Goal: Information Seeking & Learning: Check status

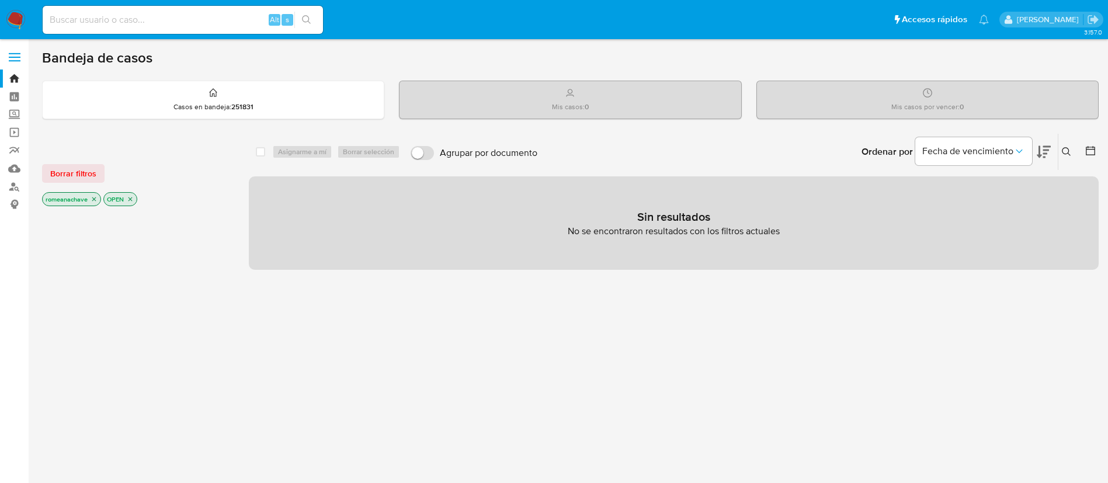
click at [139, 1] on nav "Pausado Ver notificaciones Alt s Accesos rápidos Presiona las siguientes teclas…" at bounding box center [554, 19] width 1108 height 39
click at [125, 15] on input at bounding box center [183, 19] width 280 height 15
paste input "89598167"
type input "89598167"
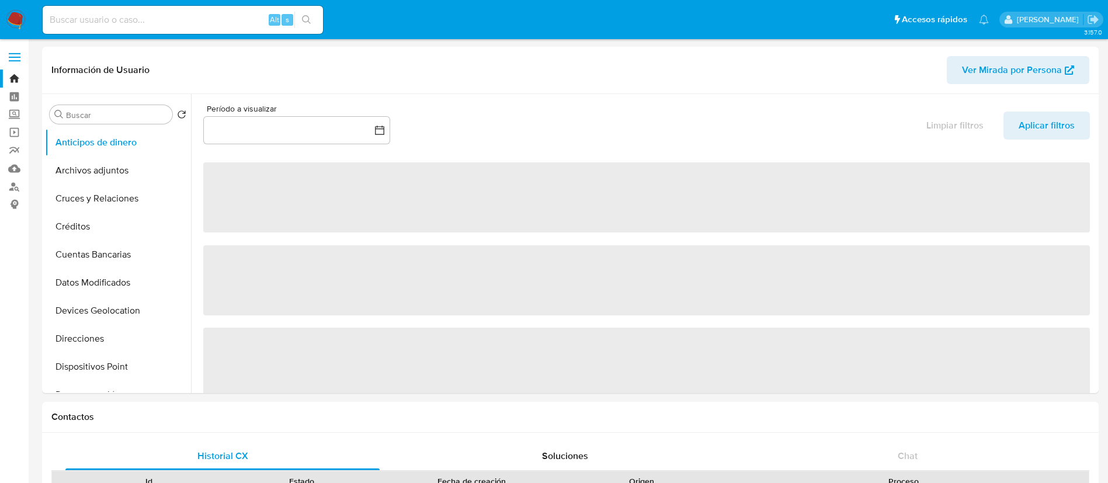
select select "10"
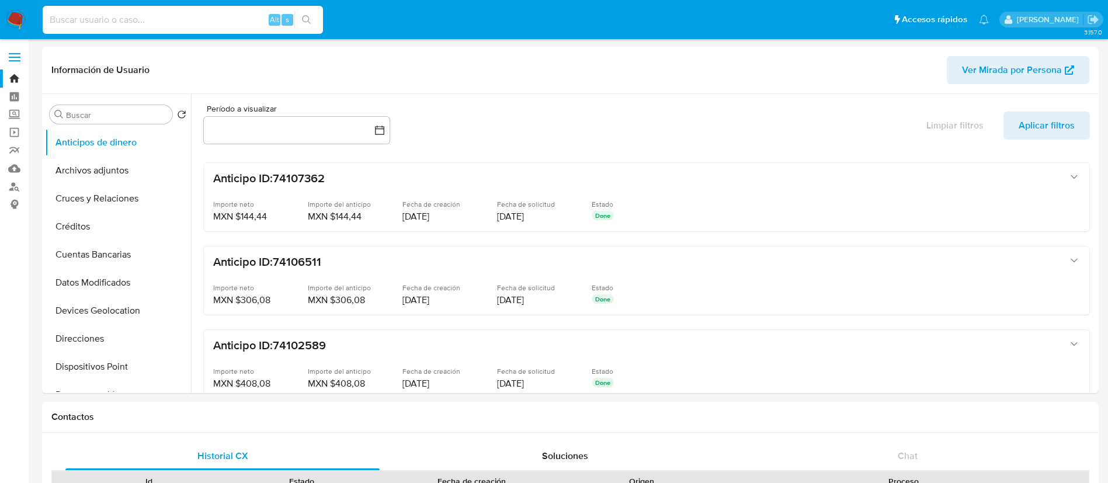
click at [96, 22] on input at bounding box center [183, 19] width 280 height 15
paste input "89598167"
type input "89598167"
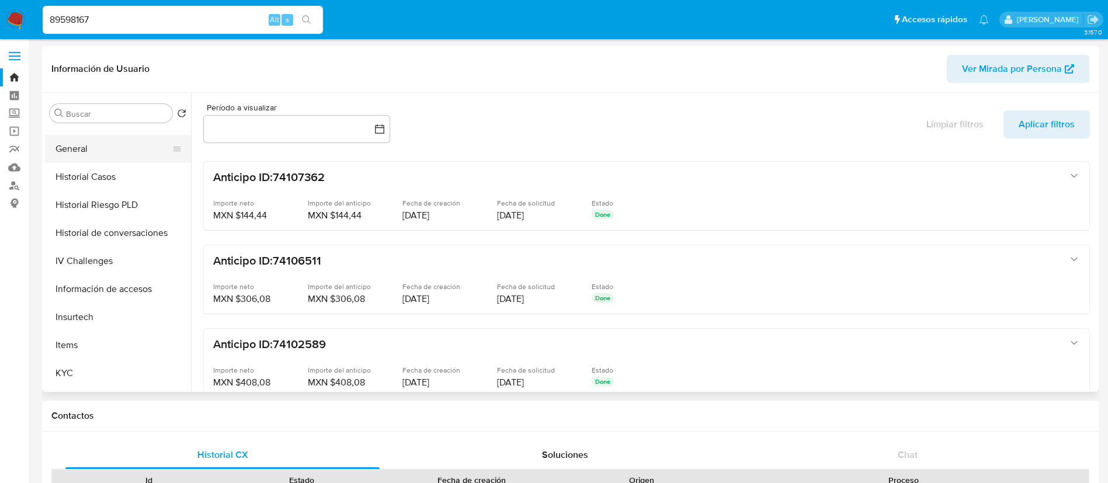
scroll to position [301, 0]
click at [83, 255] on button "IV Challenges" at bounding box center [118, 261] width 146 height 28
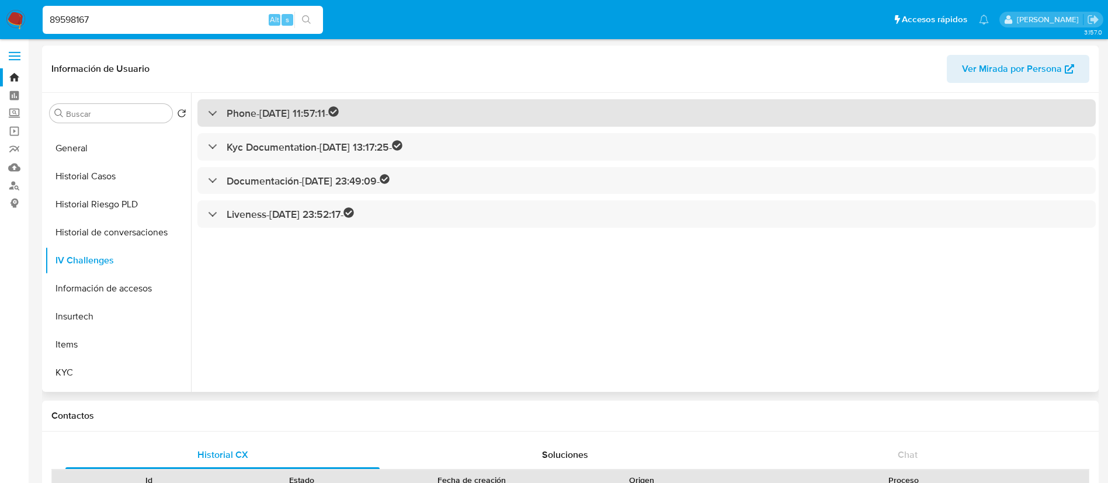
click at [208, 113] on div at bounding box center [208, 113] width 0 height 0
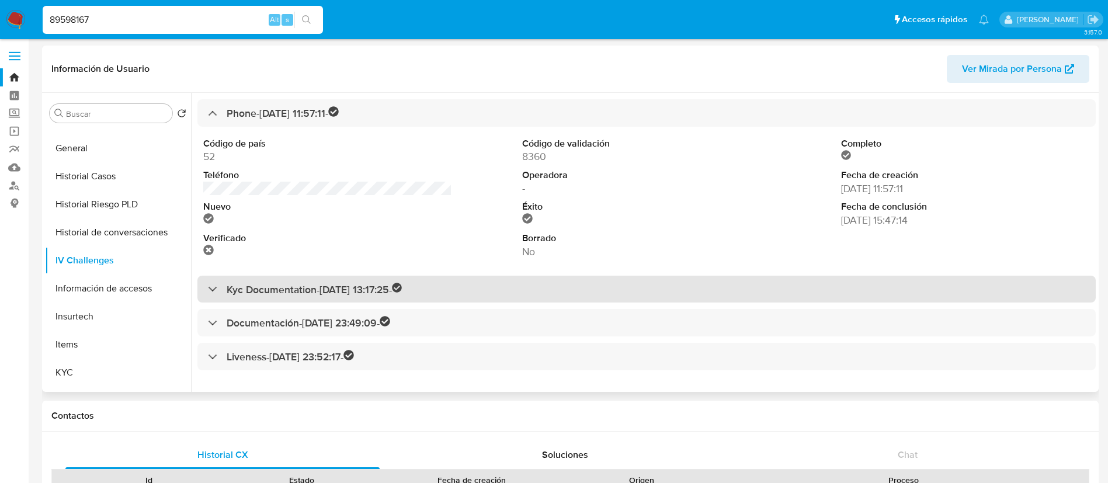
click at [215, 283] on div "Kyc Documentation - [DATE] 13:17:25 -" at bounding box center [305, 289] width 195 height 13
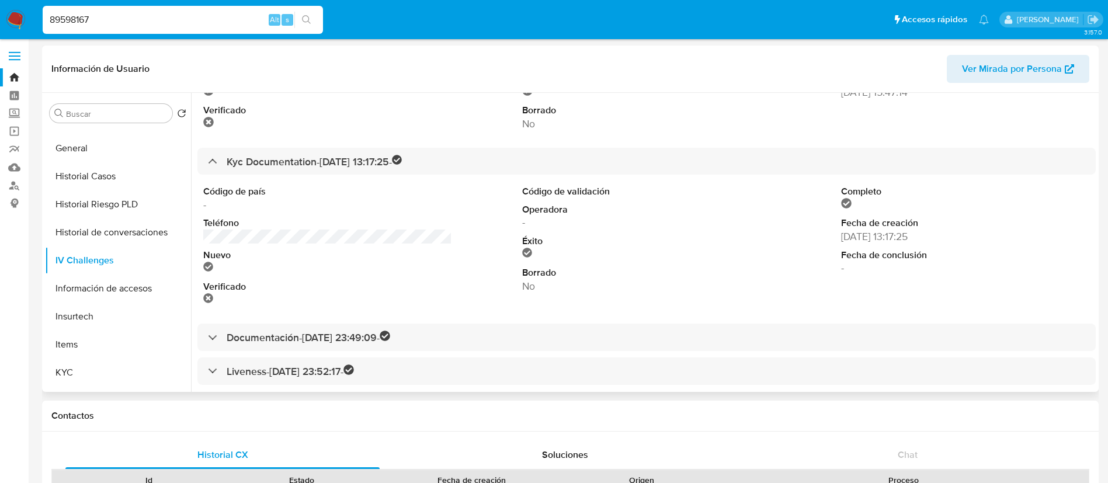
scroll to position [133, 0]
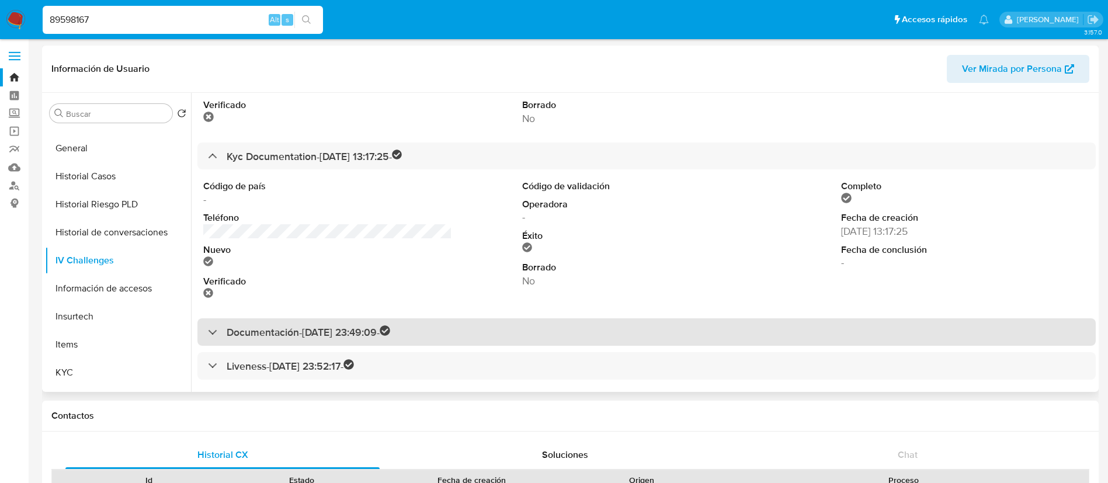
click at [213, 335] on div "Documentación - [DATE] 23:49:09 -" at bounding box center [299, 331] width 182 height 13
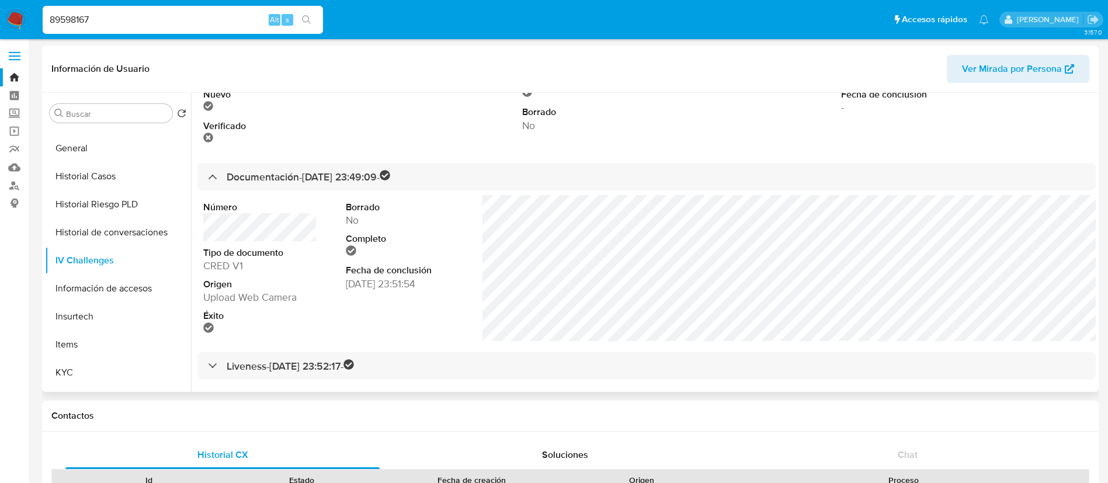
scroll to position [1, 0]
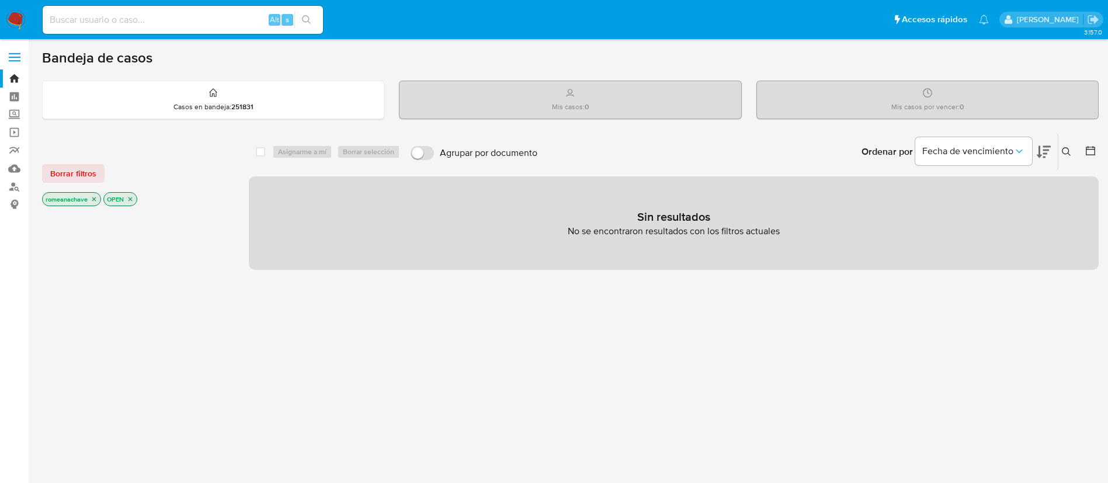
click at [106, 23] on input at bounding box center [183, 19] width 280 height 15
paste input "89598167"
type input "89598167"
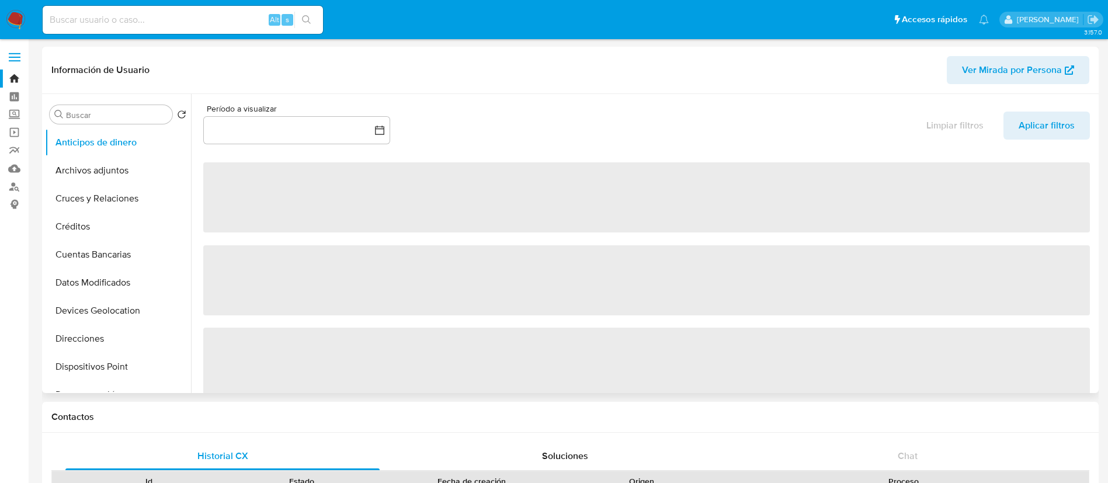
select select "10"
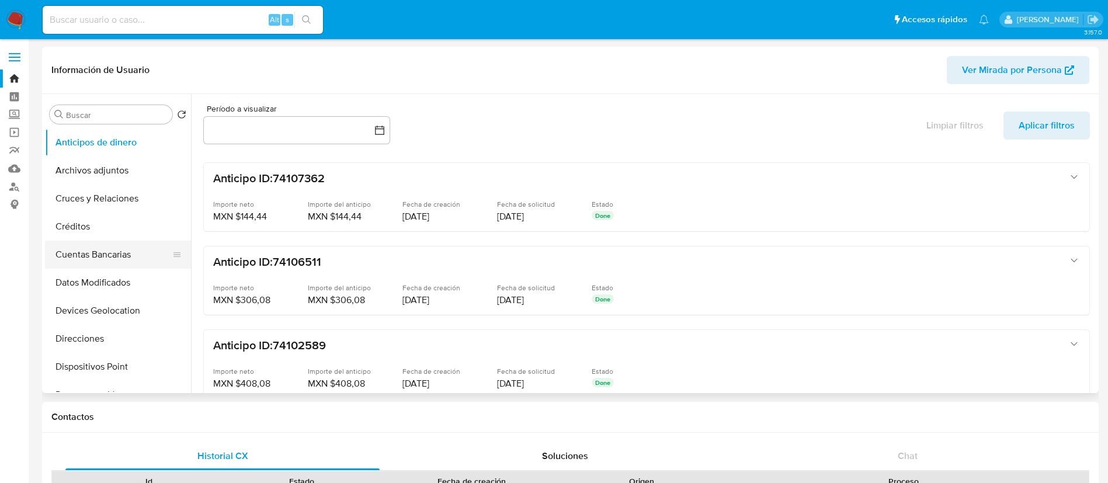
click at [119, 248] on button "Cuentas Bancarias" at bounding box center [113, 255] width 137 height 28
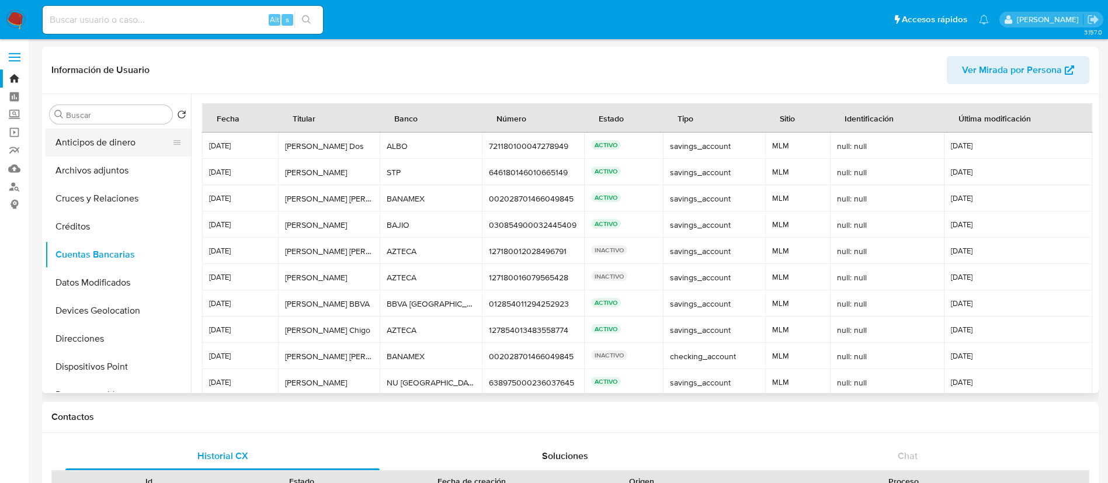
click at [89, 151] on button "Anticipos de dinero" at bounding box center [113, 143] width 137 height 28
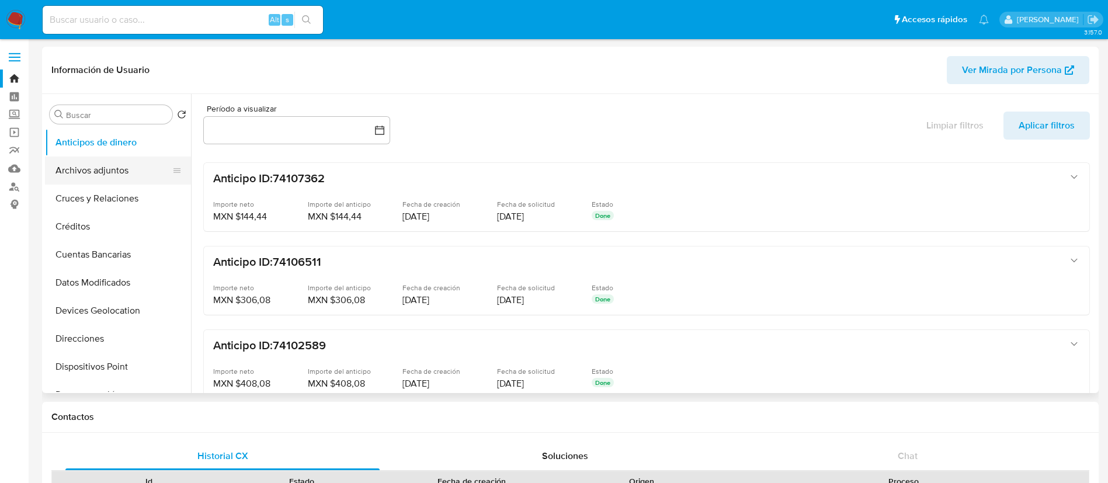
click at [91, 168] on button "Archivos adjuntos" at bounding box center [113, 171] width 137 height 28
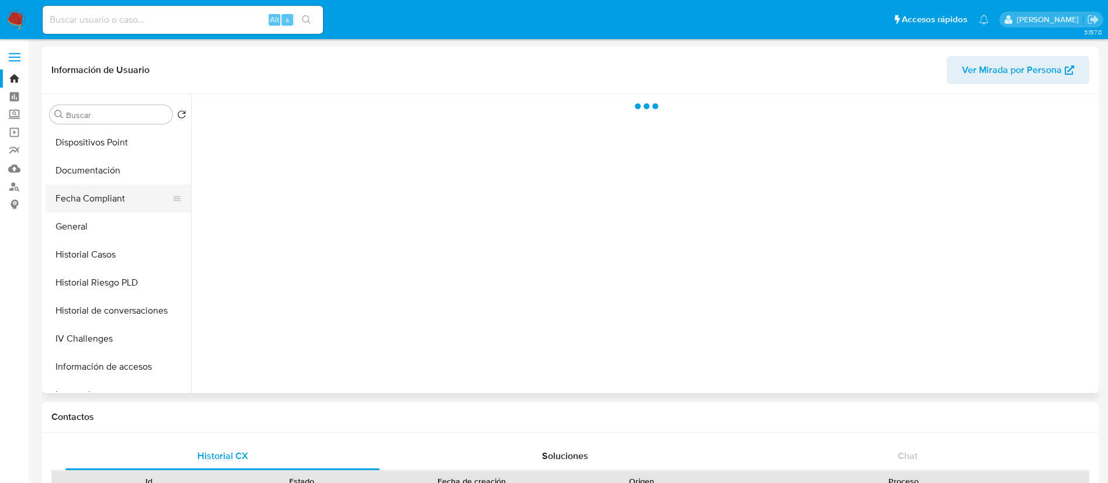
scroll to position [226, 0]
click at [88, 230] on button "General" at bounding box center [113, 225] width 137 height 28
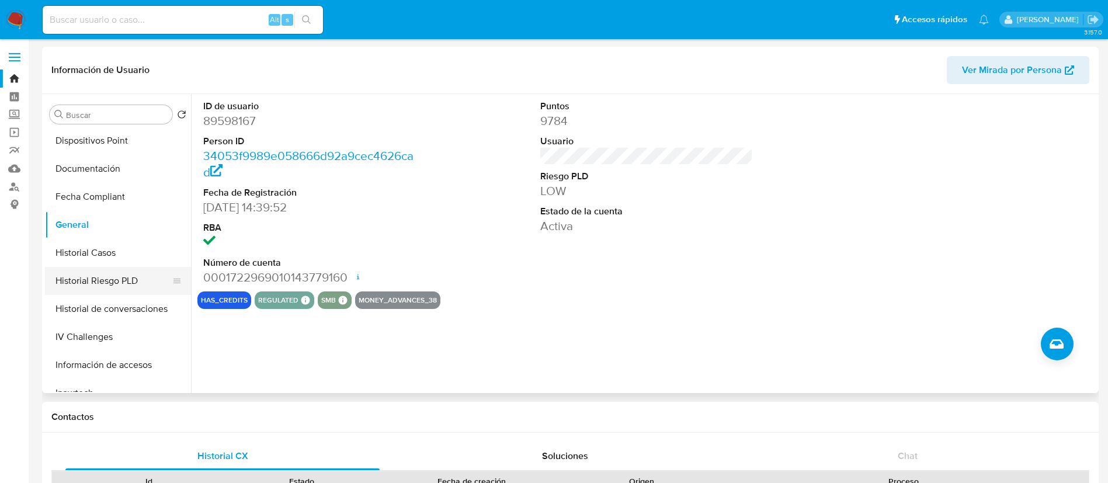
click at [99, 279] on button "Historial Riesgo PLD" at bounding box center [113, 281] width 137 height 28
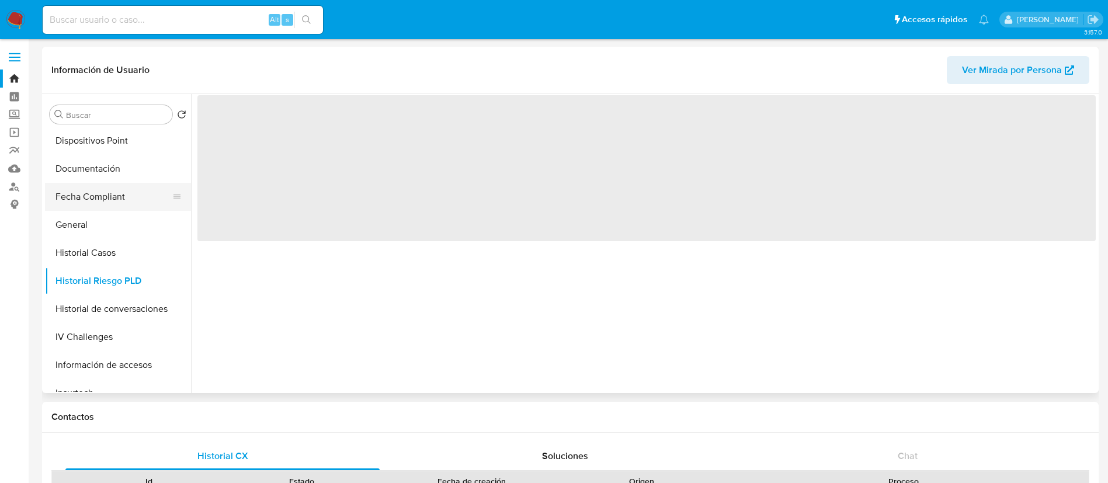
click at [86, 196] on button "Fecha Compliant" at bounding box center [113, 197] width 137 height 28
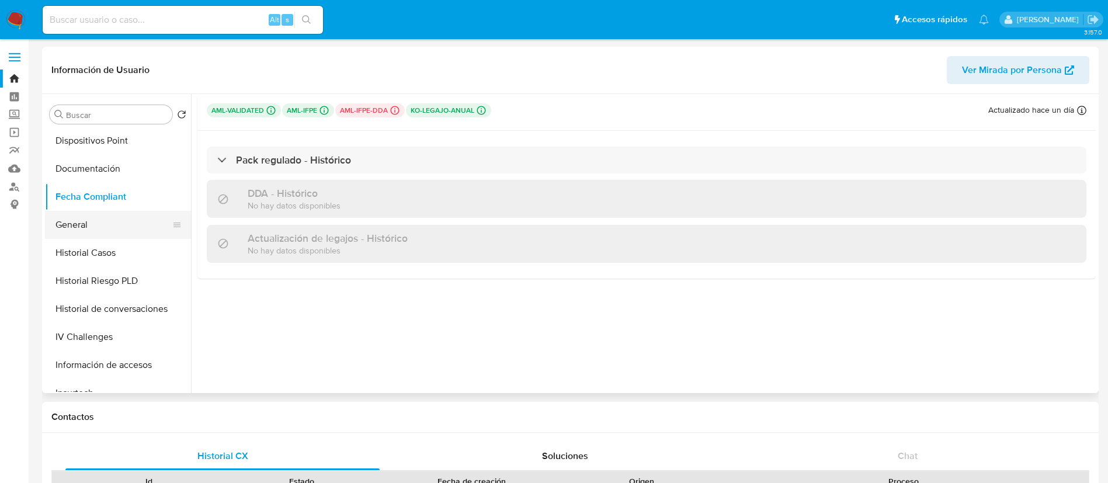
click at [80, 234] on button "General" at bounding box center [113, 225] width 137 height 28
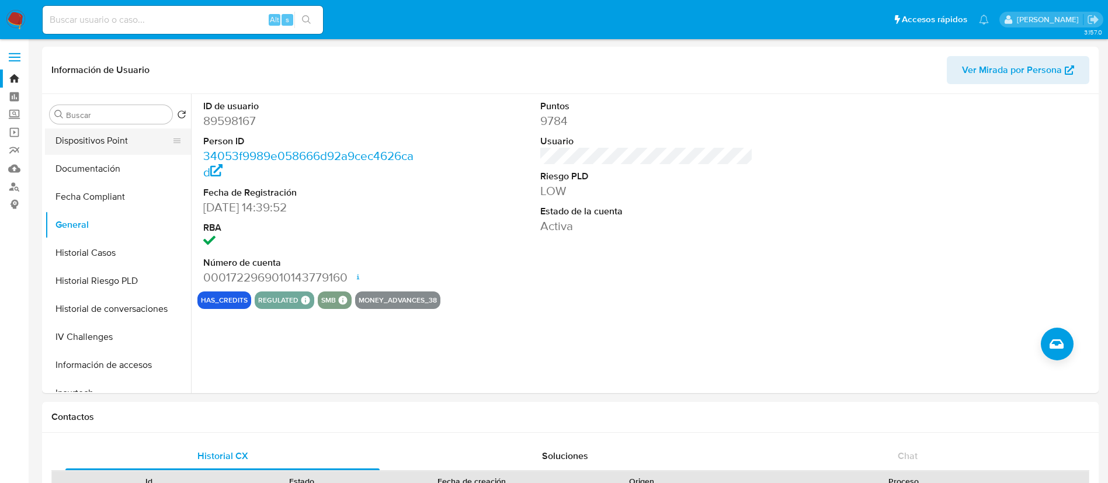
scroll to position [0, 0]
click at [83, 141] on button "Anticipos de dinero" at bounding box center [113, 143] width 137 height 28
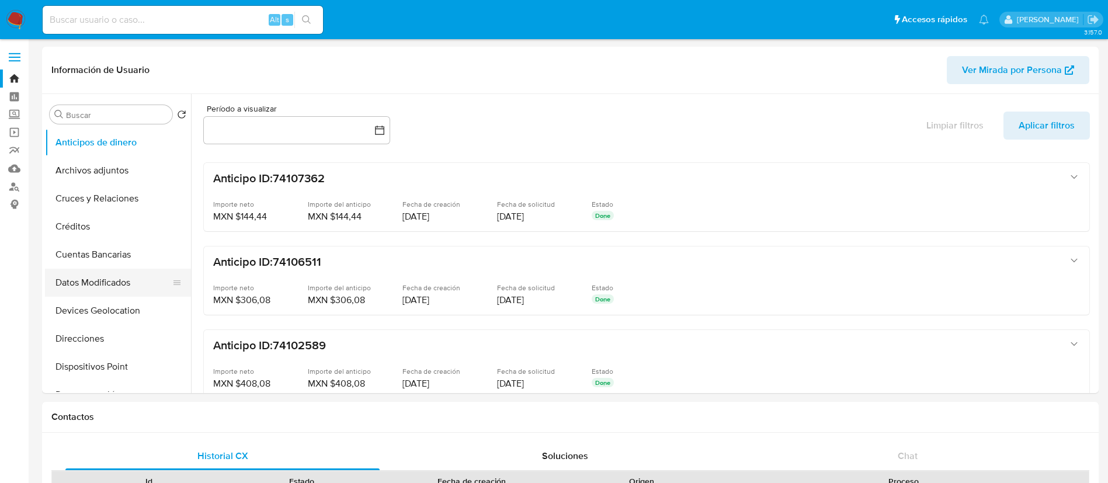
click at [89, 279] on button "Datos Modificados" at bounding box center [113, 283] width 137 height 28
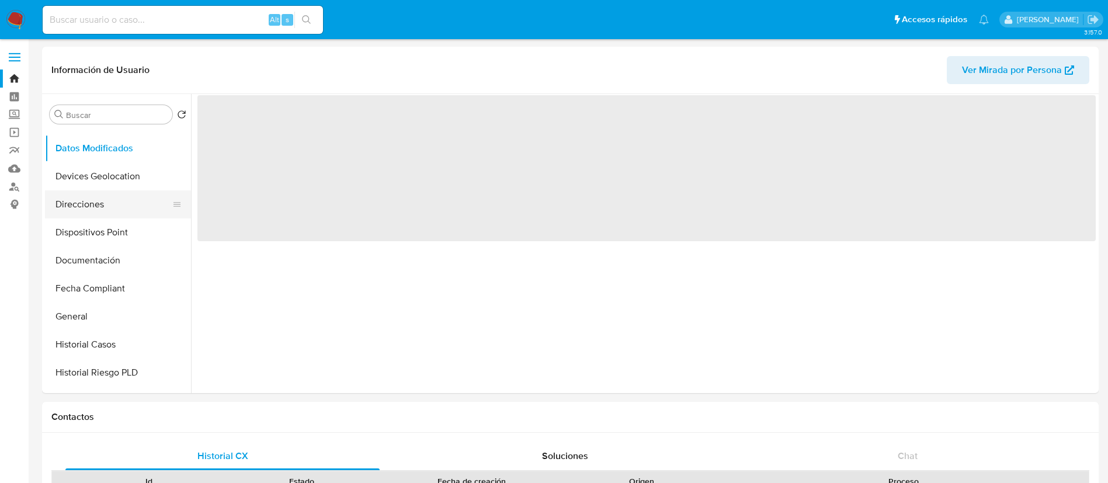
scroll to position [135, 0]
click at [86, 265] on button "Documentación" at bounding box center [113, 260] width 137 height 28
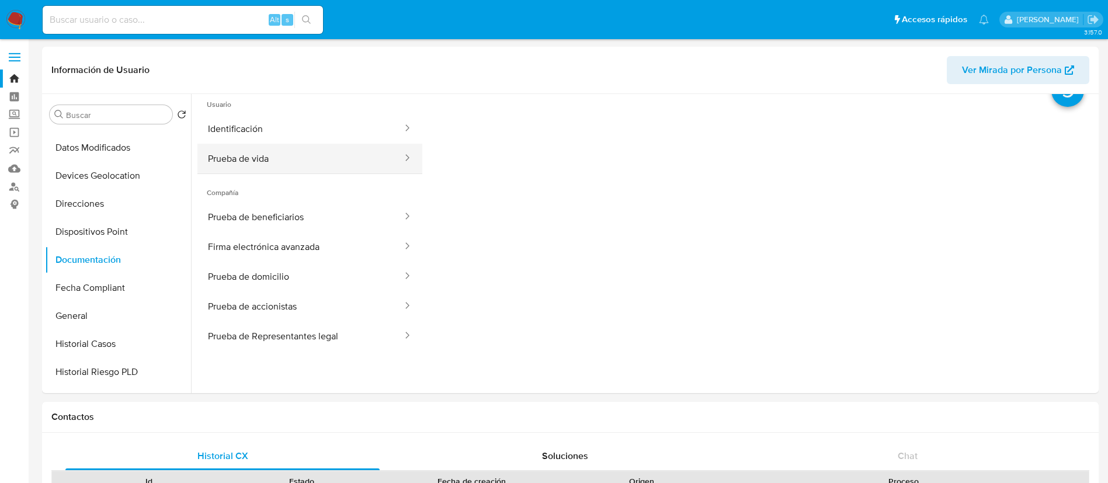
scroll to position [0, 0]
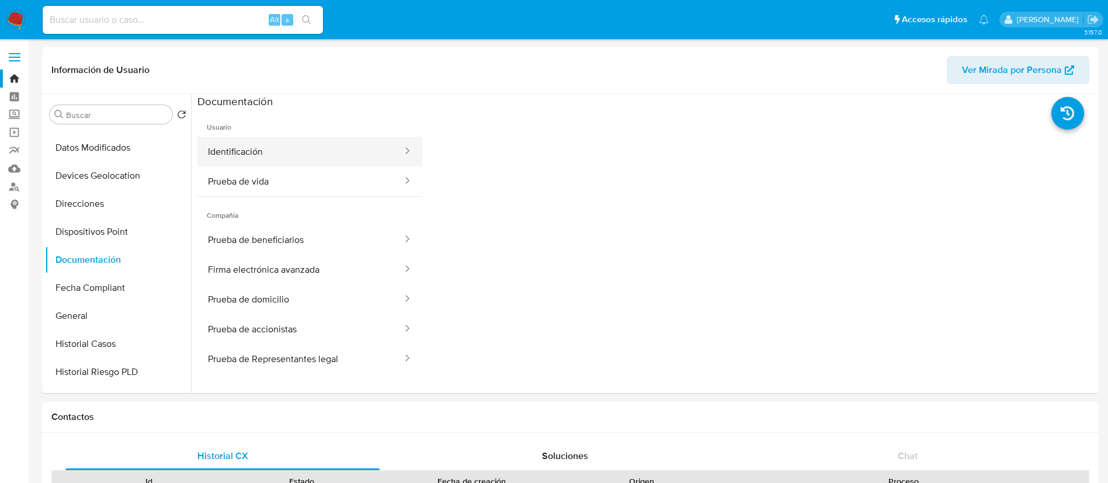
click at [401, 154] on icon at bounding box center [407, 151] width 12 height 12
click at [401, 146] on icon at bounding box center [407, 151] width 12 height 12
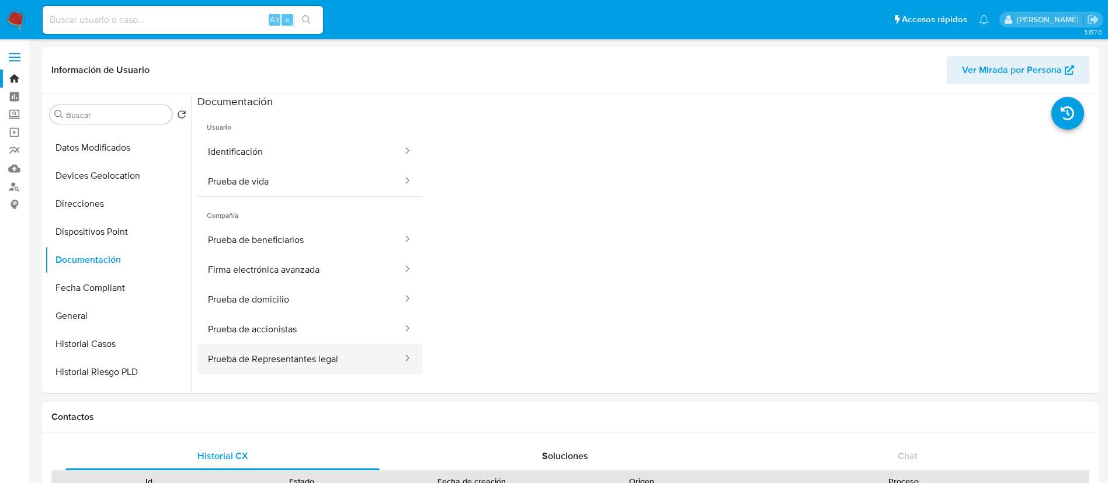
click at [365, 355] on button "Prueba de Representantes legal" at bounding box center [300, 359] width 206 height 30
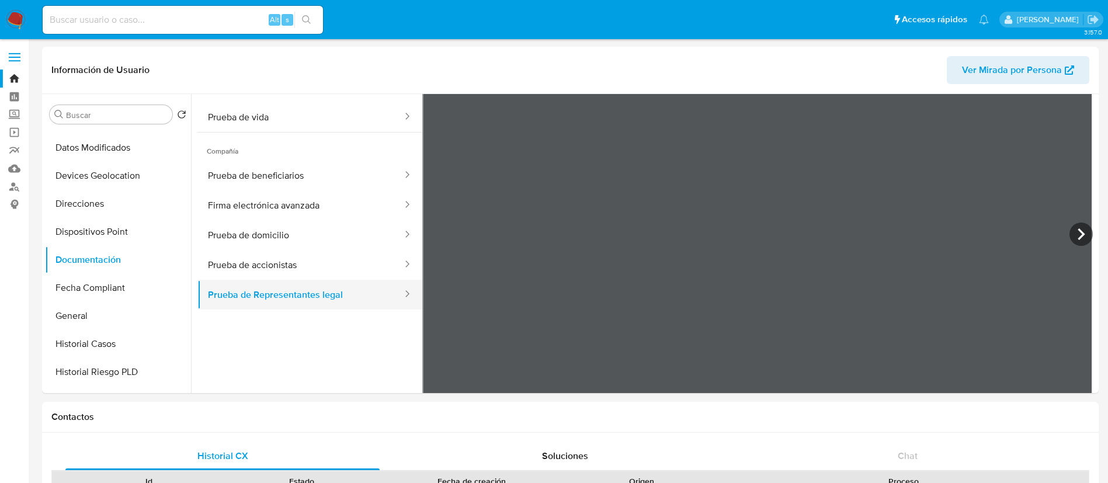
scroll to position [63, 0]
click at [331, 265] on button "Prueba de accionistas" at bounding box center [300, 267] width 206 height 30
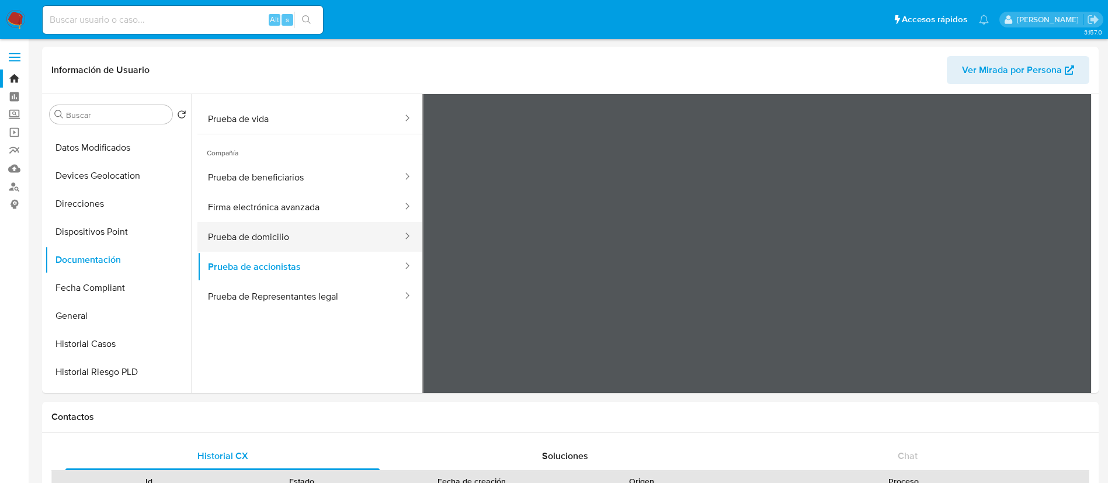
click at [314, 231] on button "Prueba de domicilio" at bounding box center [300, 237] width 206 height 30
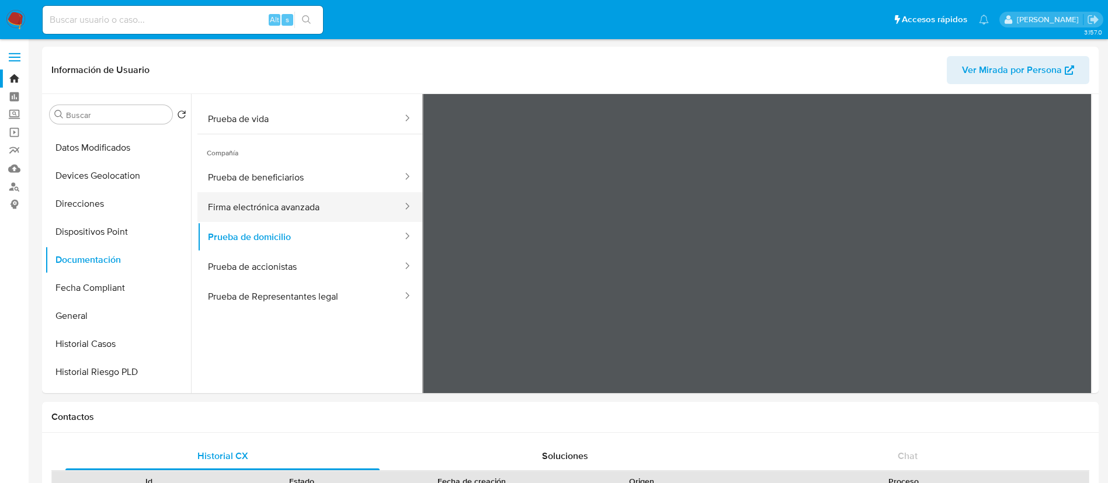
click at [313, 204] on button "Firma electrónica avanzada" at bounding box center [300, 207] width 206 height 30
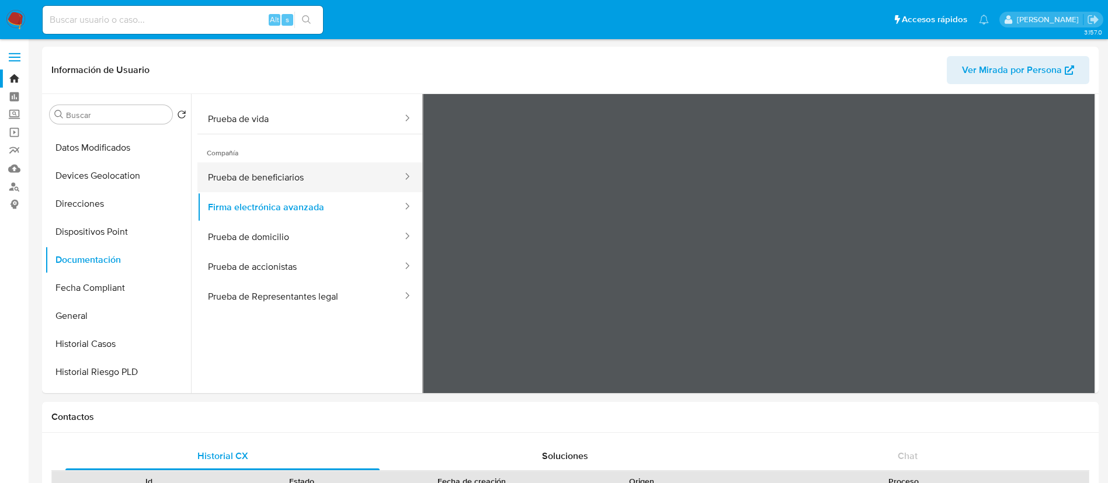
click at [301, 177] on button "Prueba de beneficiarios" at bounding box center [300, 177] width 206 height 30
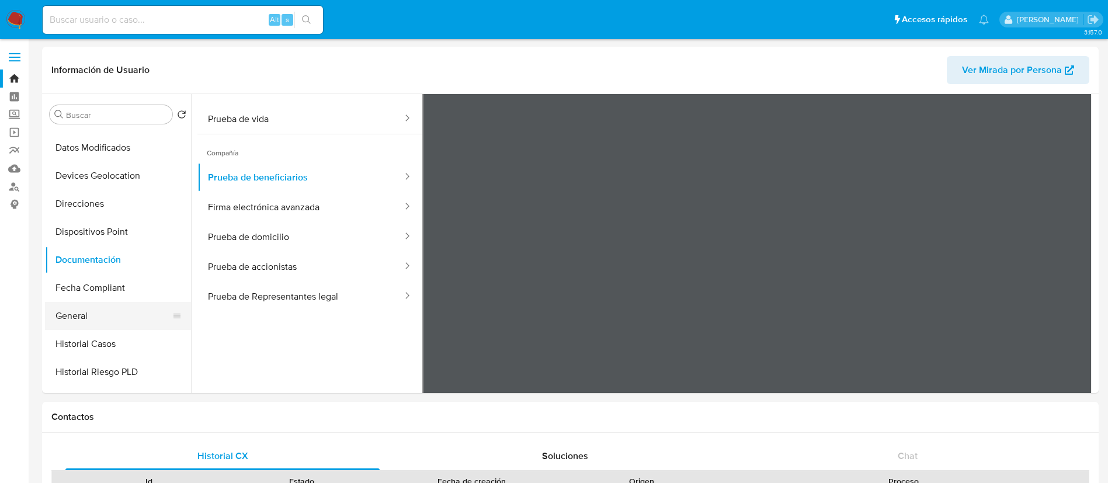
click at [74, 320] on button "General" at bounding box center [113, 316] width 137 height 28
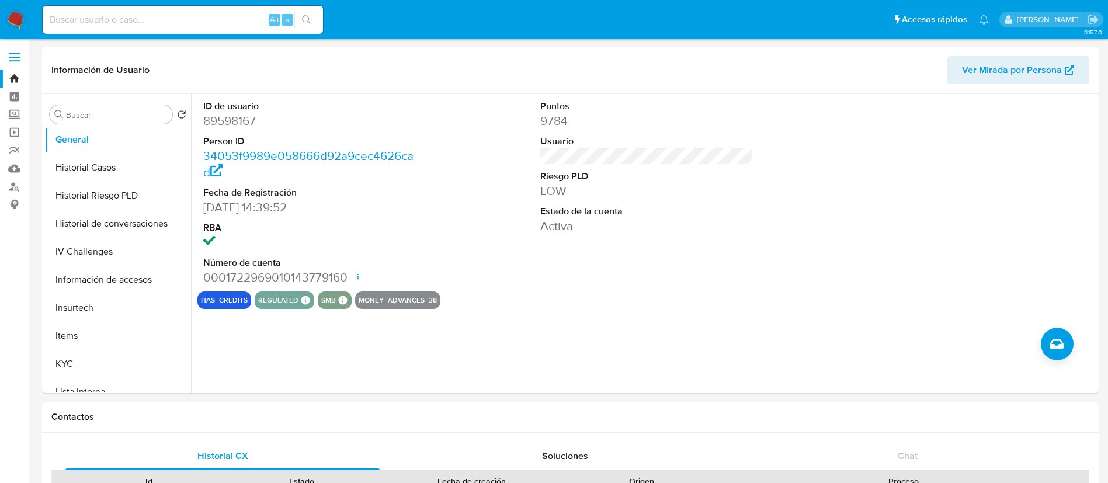
scroll to position [312, 0]
click at [93, 193] on button "Historial Riesgo PLD" at bounding box center [113, 195] width 137 height 28
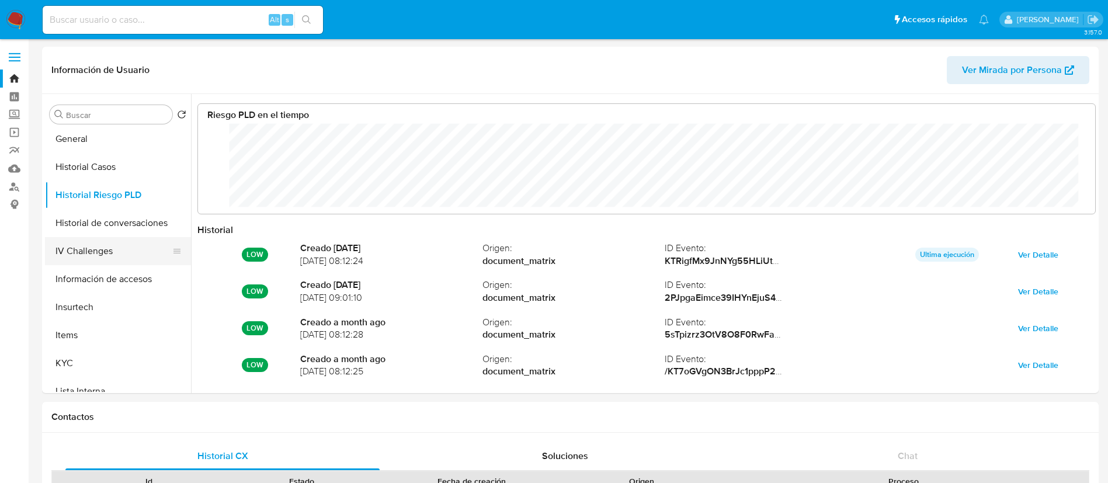
scroll to position [584142, 583355]
click at [89, 224] on button "Historial de conversaciones" at bounding box center [113, 223] width 137 height 28
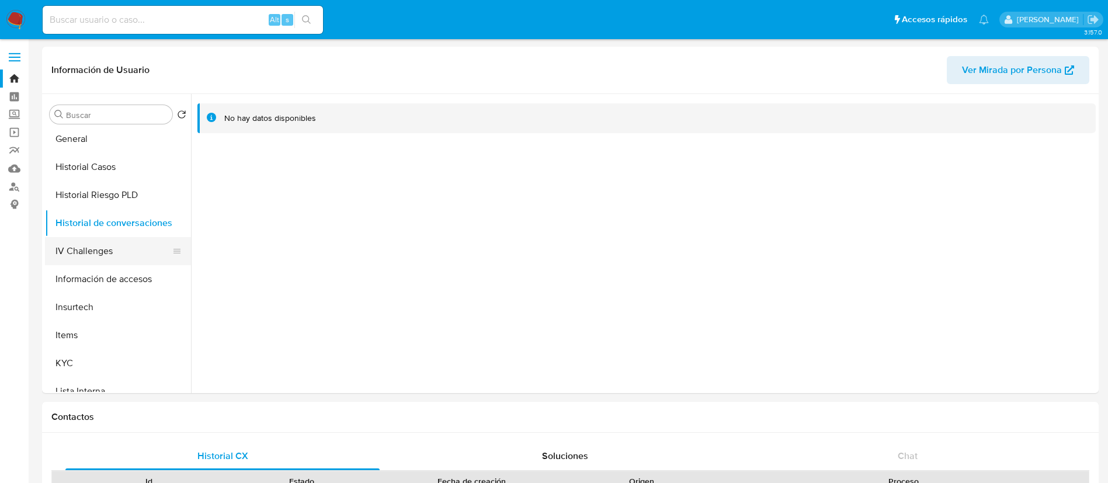
click at [112, 243] on button "IV Challenges" at bounding box center [113, 251] width 137 height 28
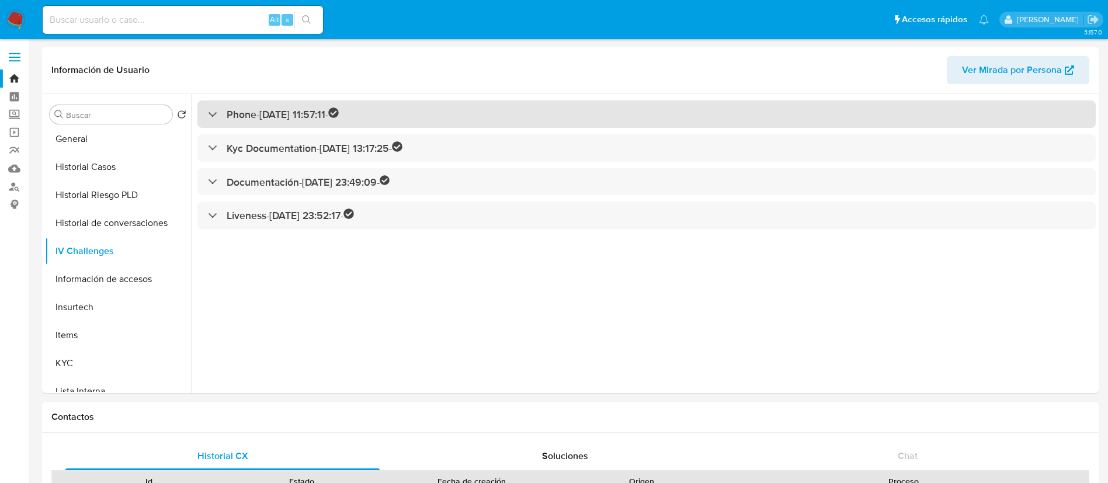
click at [208, 114] on div at bounding box center [208, 114] width 0 height 0
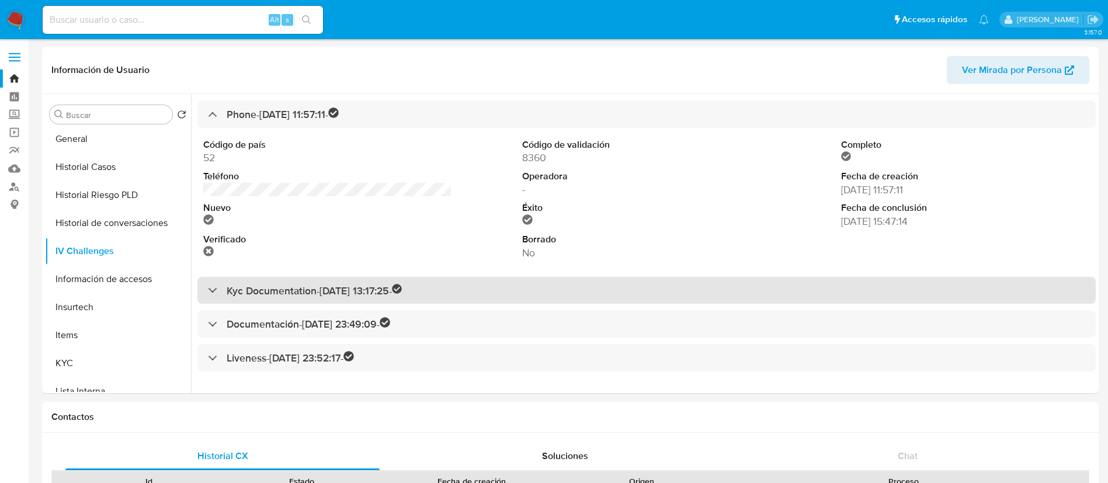
click at [214, 292] on div "Kyc Documentation - [DATE] 13:17:25 -" at bounding box center [305, 290] width 195 height 13
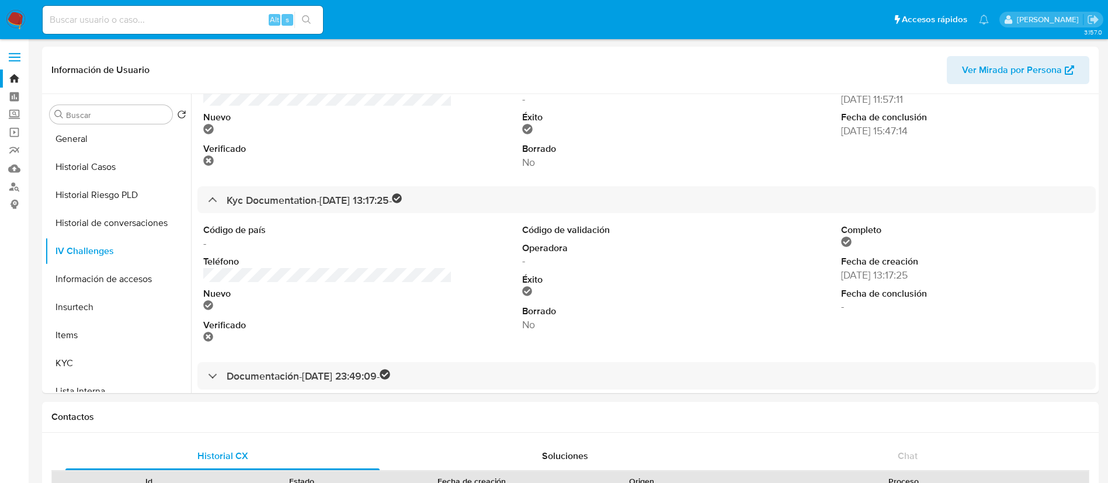
scroll to position [133, 0]
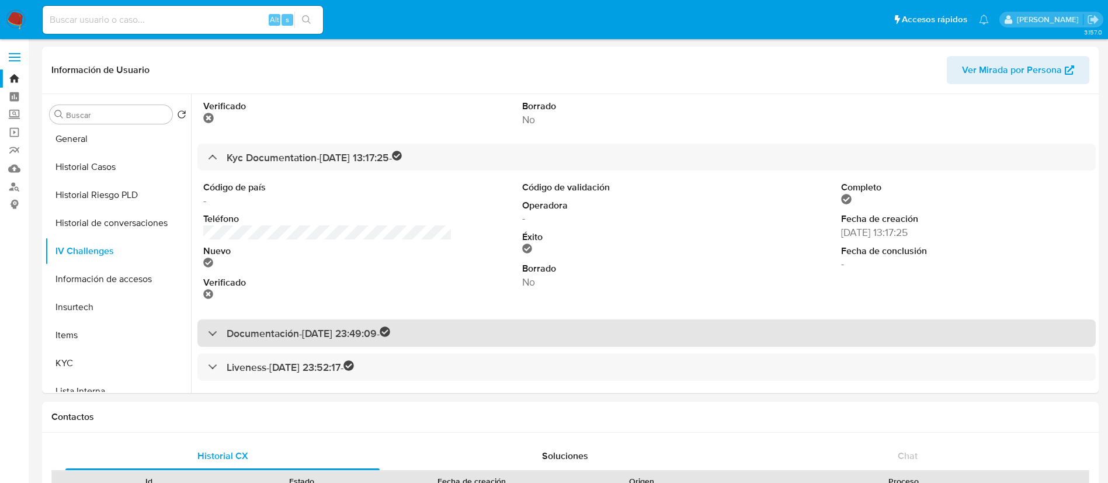
click at [211, 325] on div "Documentación - [DATE] 23:49:09 -" at bounding box center [646, 333] width 899 height 27
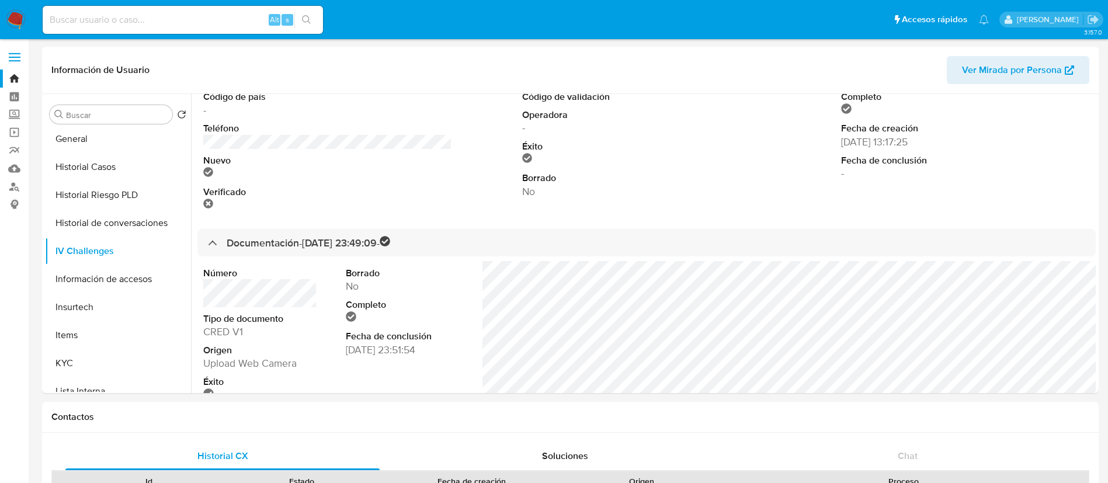
scroll to position [289, 0]
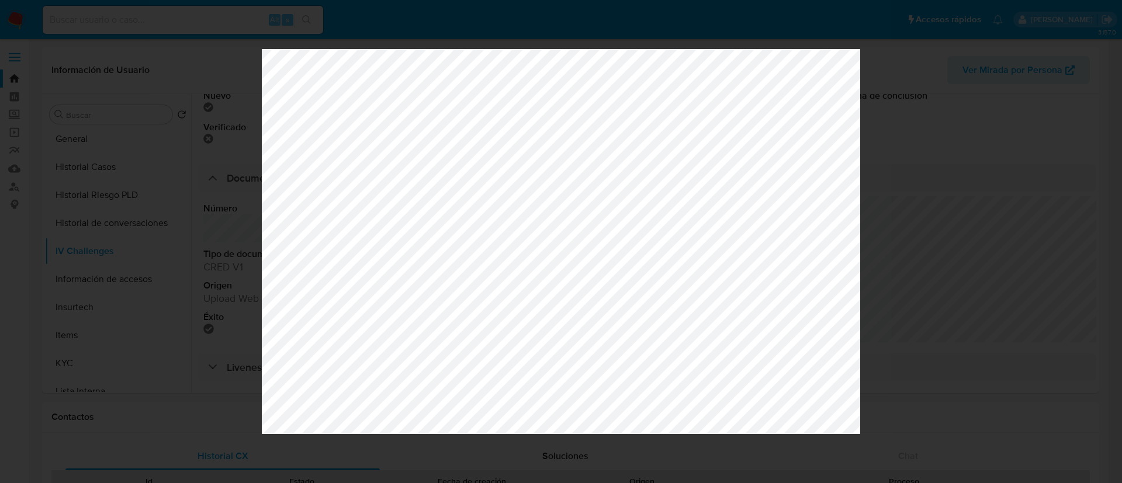
click at [224, 214] on div at bounding box center [561, 241] width 1122 height 483
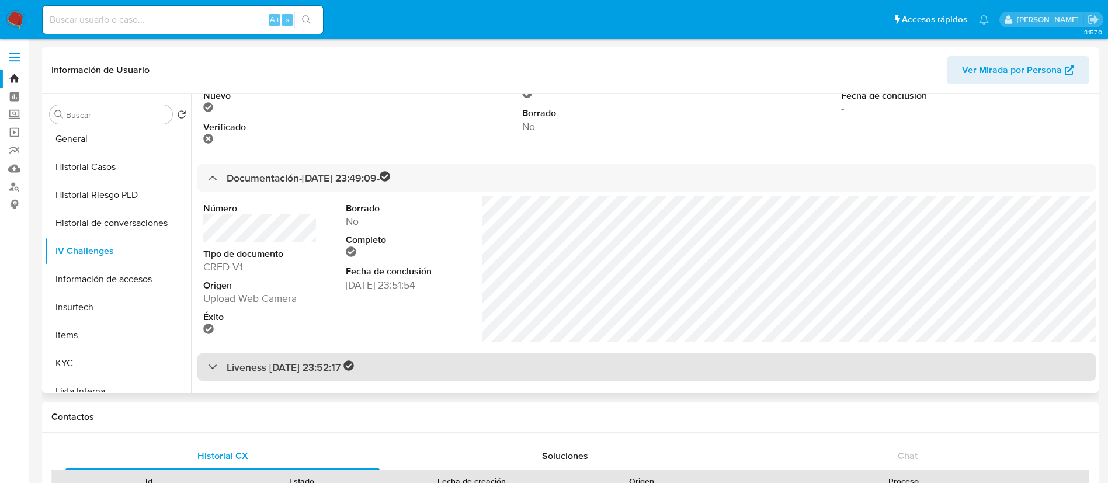
click at [219, 367] on div "Liveness - 16/01/2022 23:52:17 -" at bounding box center [281, 366] width 146 height 13
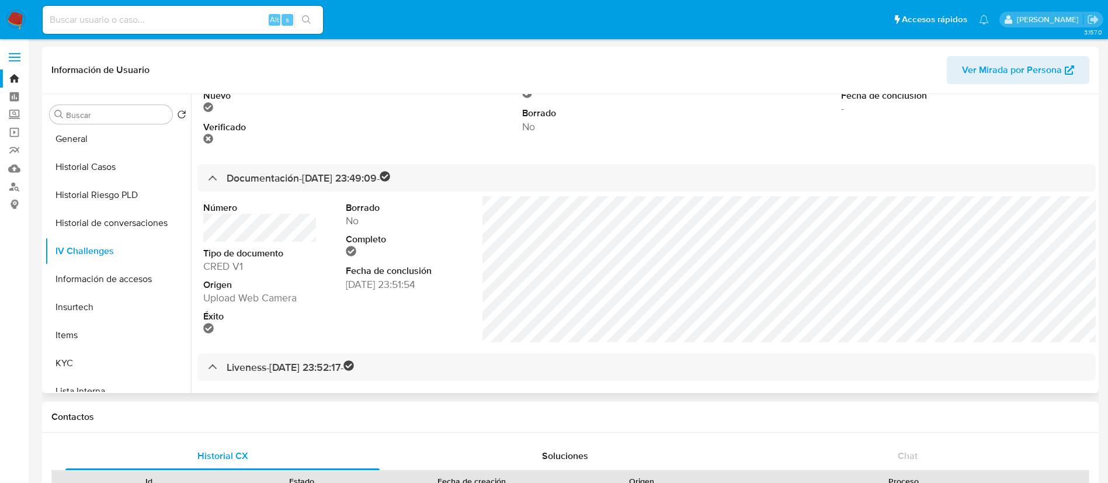
scroll to position [0, 0]
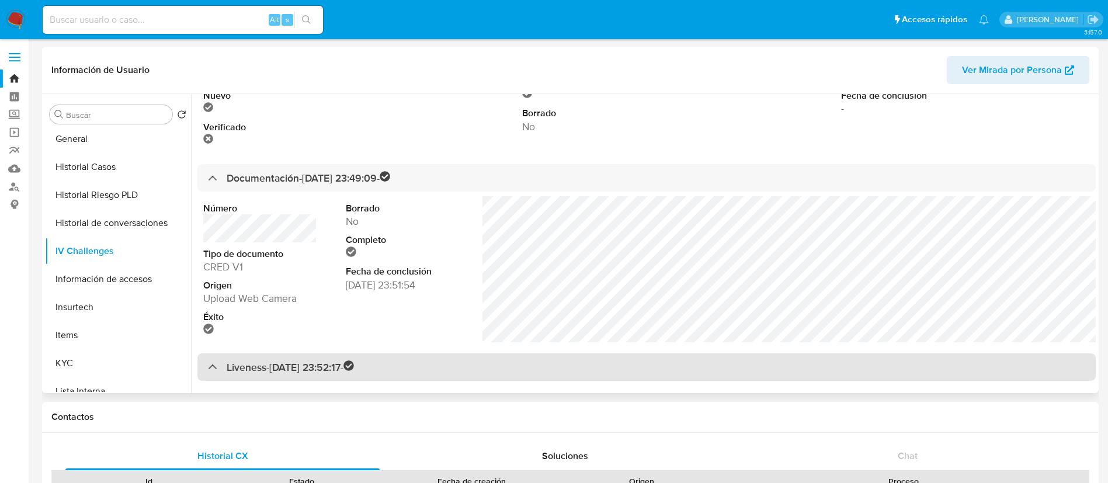
click at [215, 370] on div "Liveness - 16/01/2022 23:52:17 -" at bounding box center [281, 366] width 146 height 13
click at [214, 369] on div "Liveness - 16/01/2022 23:52:17 -" at bounding box center [281, 366] width 146 height 13
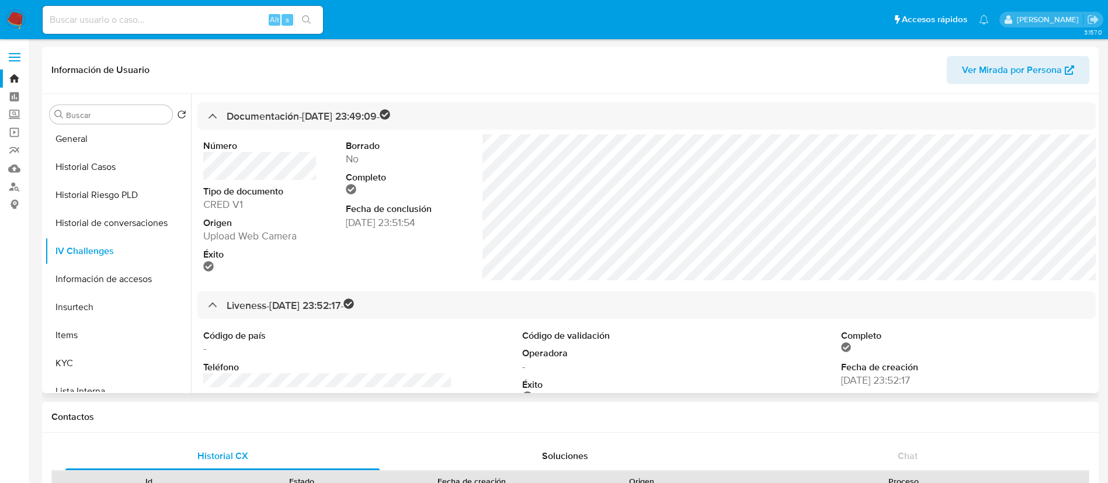
scroll to position [349, 0]
click at [117, 286] on button "Información de accesos" at bounding box center [113, 279] width 137 height 28
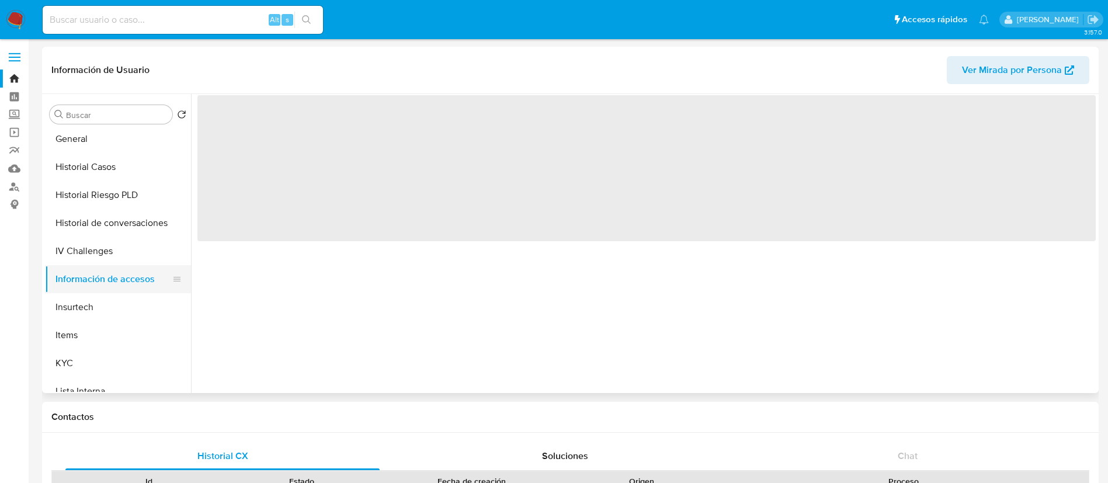
scroll to position [0, 0]
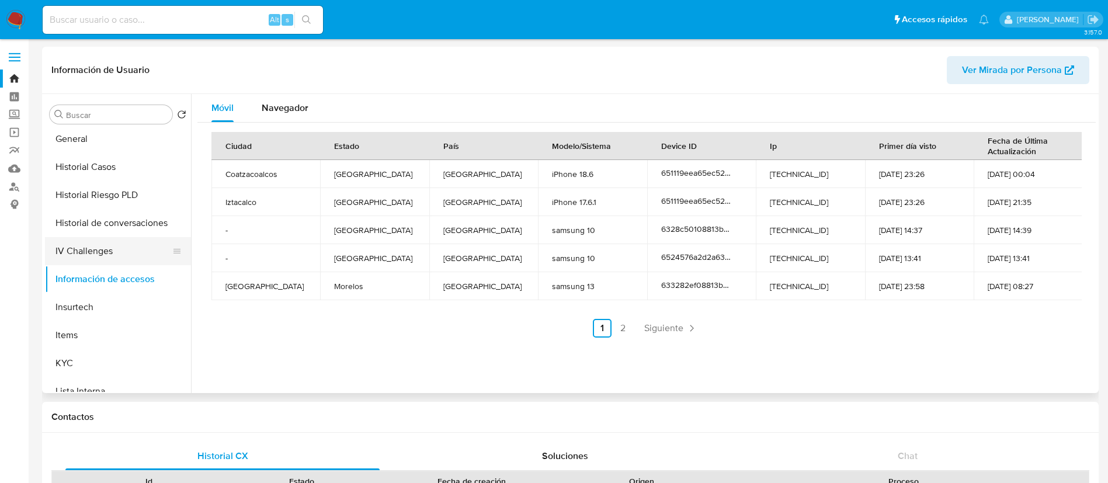
click at [88, 252] on button "IV Challenges" at bounding box center [113, 251] width 137 height 28
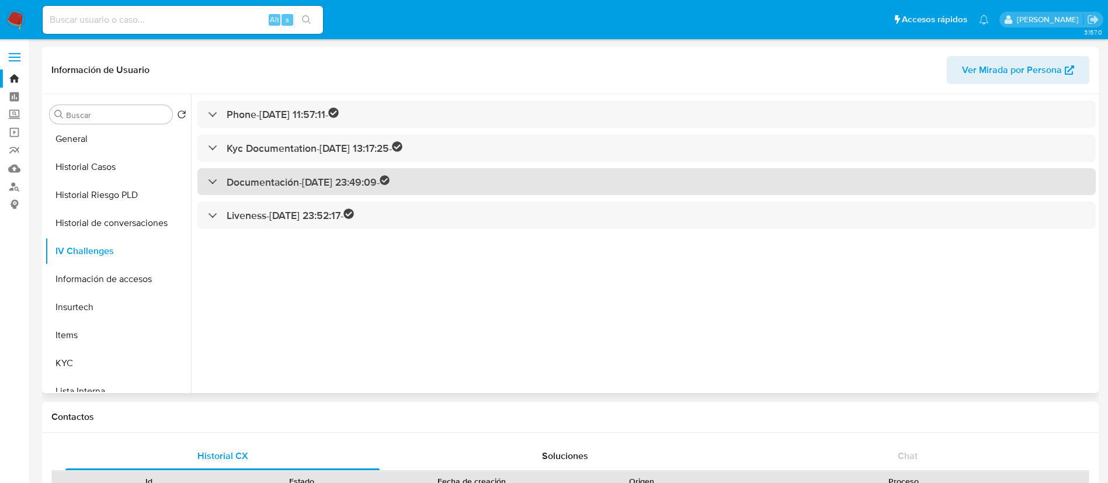
click at [213, 171] on div "Documentación - [DATE] 23:49:09 -" at bounding box center [646, 181] width 899 height 27
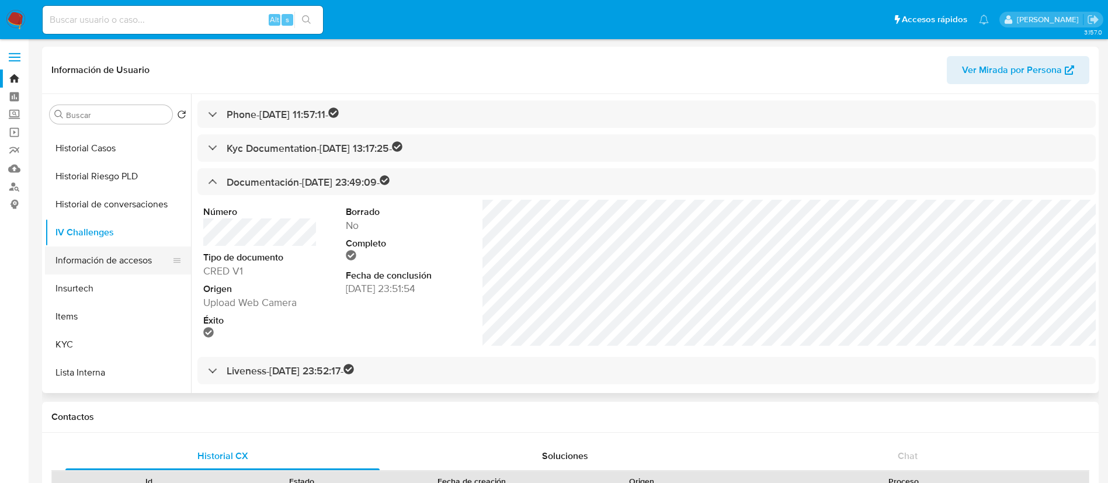
scroll to position [331, 0]
click at [93, 287] on button "Insurtech" at bounding box center [113, 288] width 137 height 28
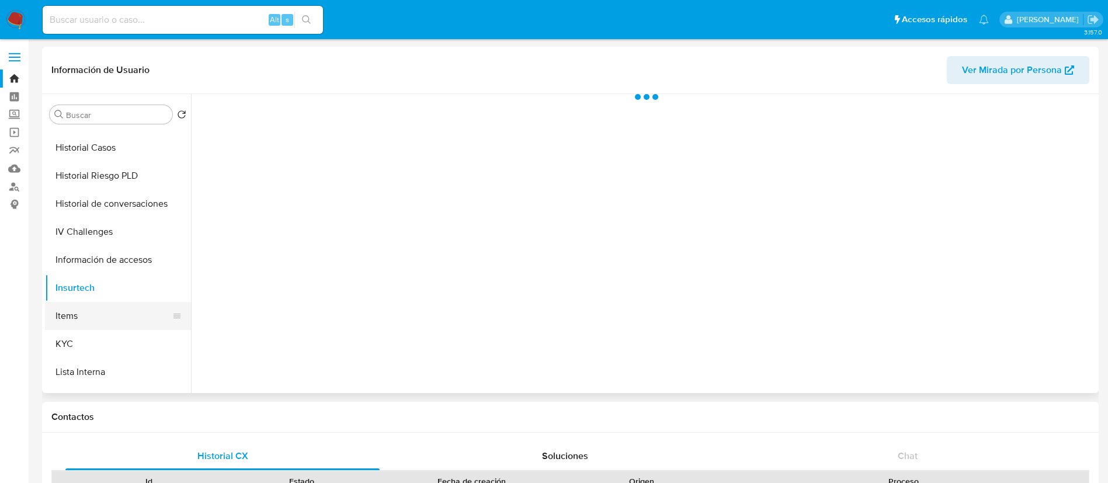
click at [70, 310] on button "Items" at bounding box center [113, 316] width 137 height 28
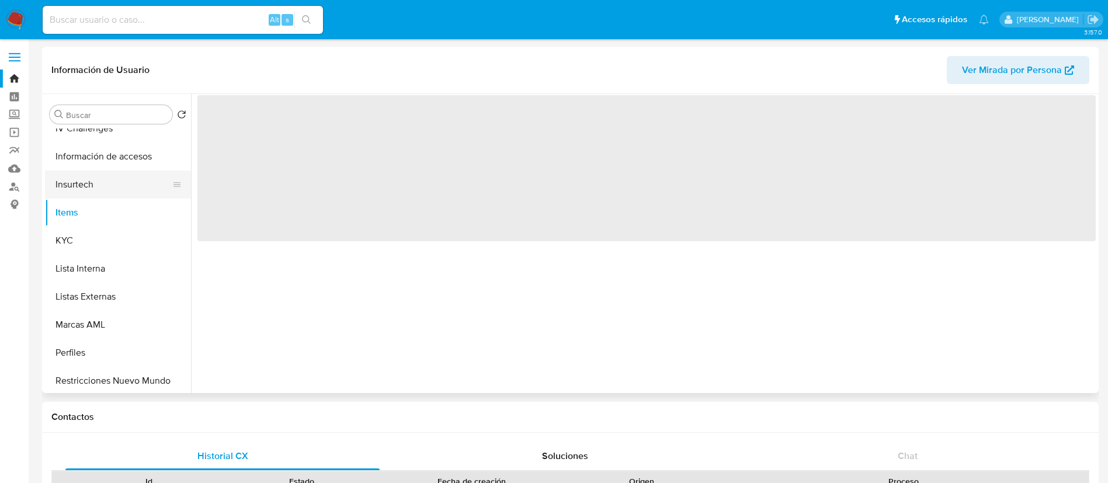
scroll to position [446, 0]
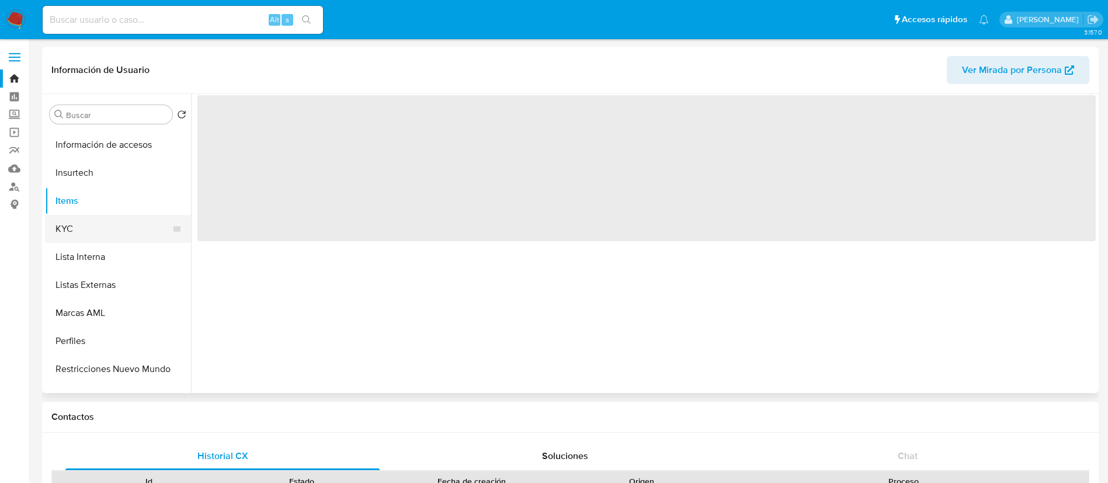
click at [70, 226] on button "KYC" at bounding box center [113, 229] width 137 height 28
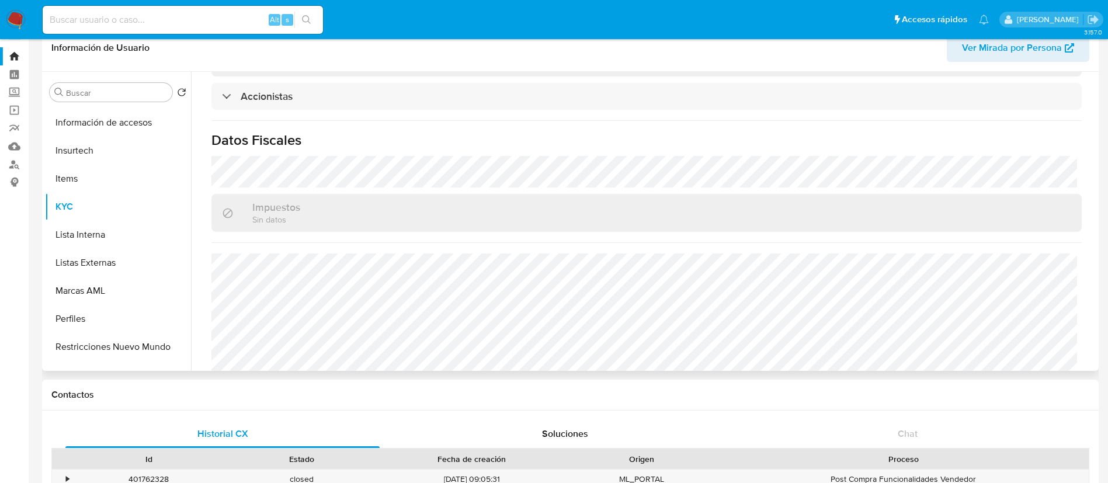
scroll to position [12, 0]
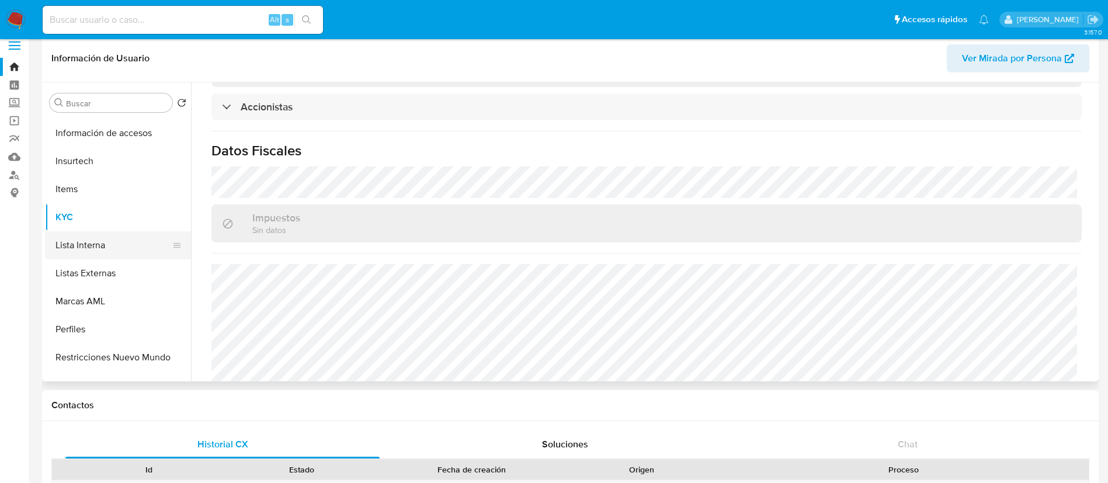
click at [88, 246] on button "Lista Interna" at bounding box center [113, 245] width 137 height 28
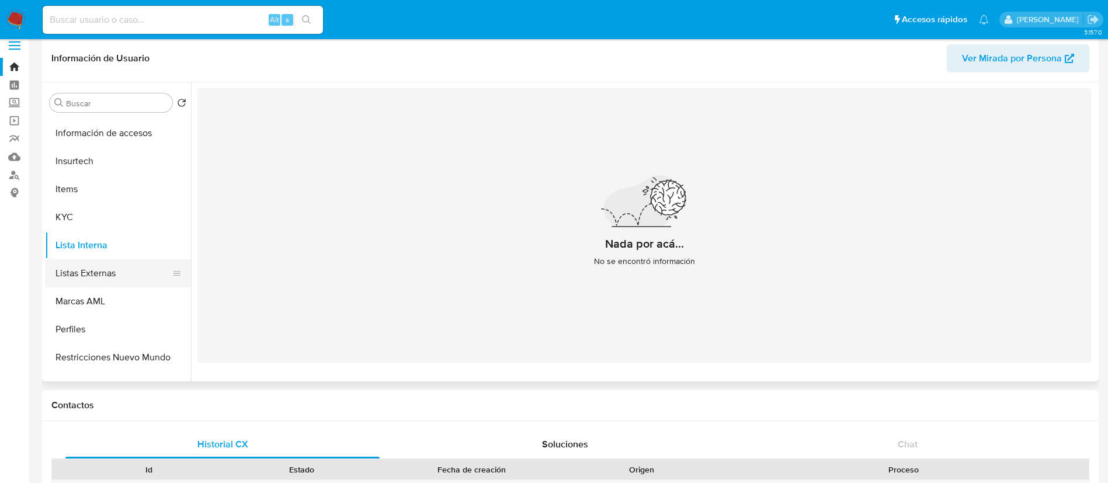
click at [116, 285] on button "Listas Externas" at bounding box center [113, 273] width 137 height 28
click at [104, 298] on button "Marcas AML" at bounding box center [113, 301] width 137 height 28
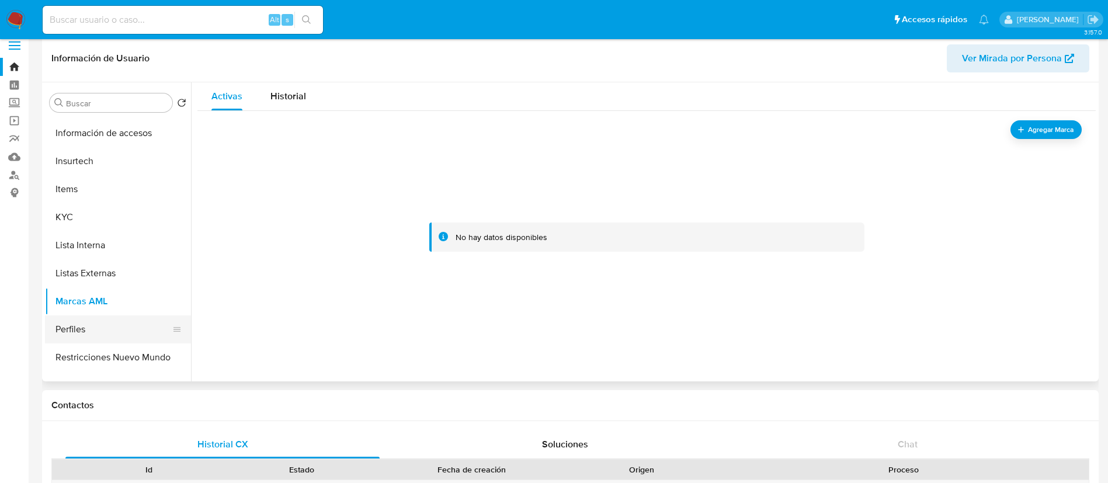
click at [84, 327] on button "Perfiles" at bounding box center [113, 329] width 137 height 28
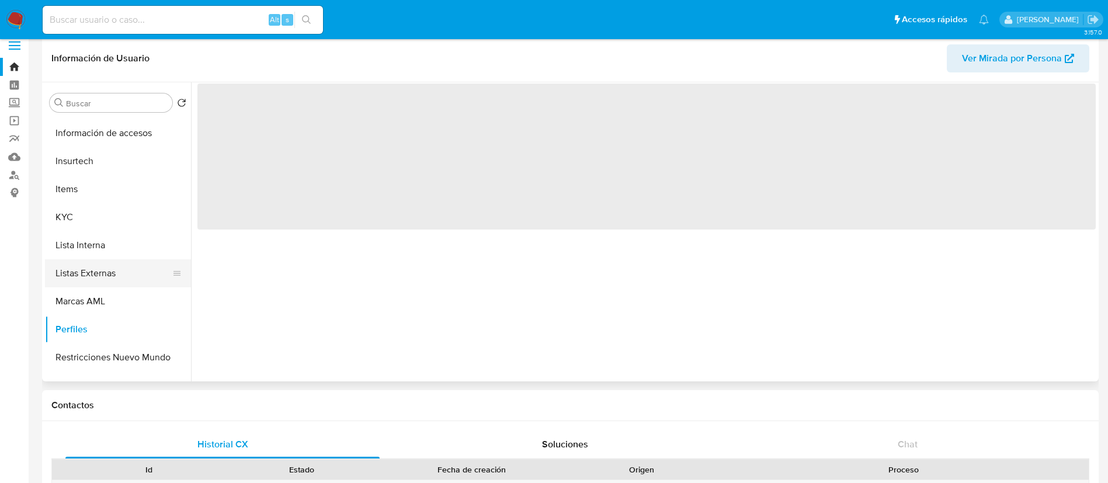
scroll to position [494, 0]
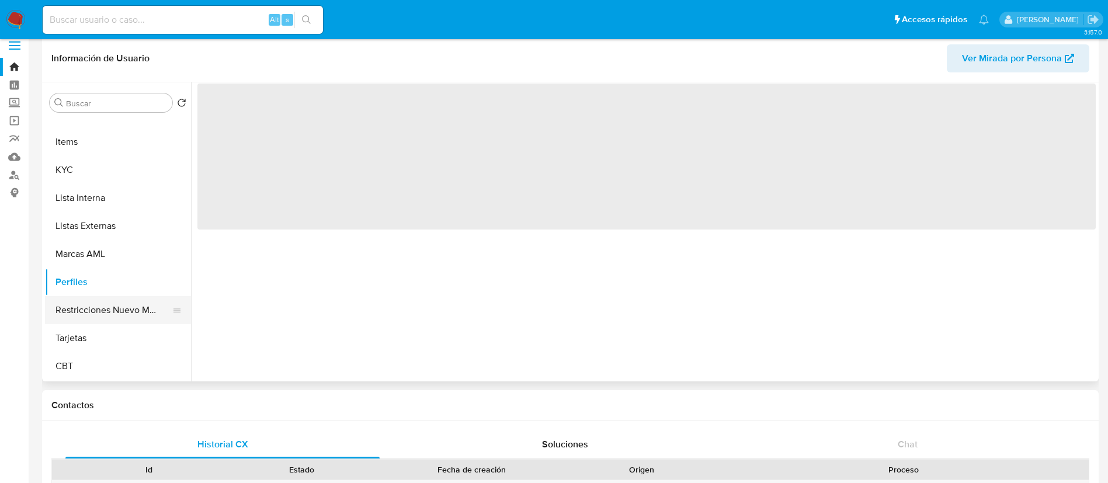
click at [106, 309] on button "Restricciones Nuevo Mundo" at bounding box center [113, 310] width 137 height 28
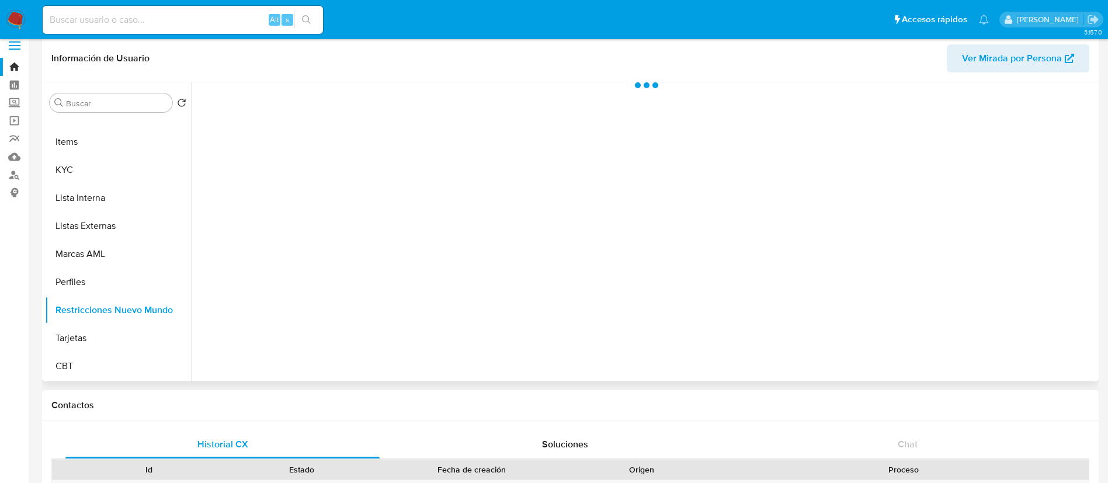
scroll to position [0, 0]
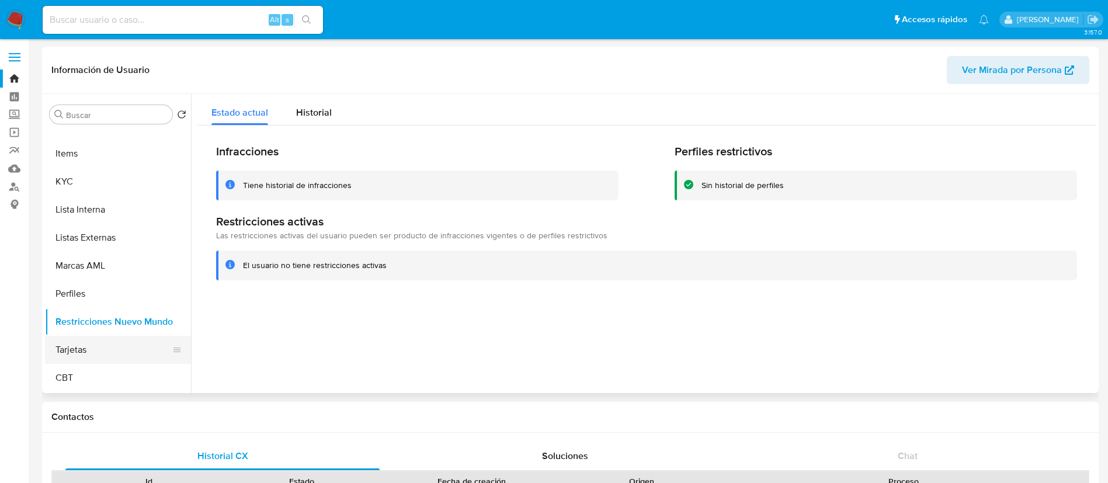
click at [84, 341] on button "Tarjetas" at bounding box center [113, 350] width 137 height 28
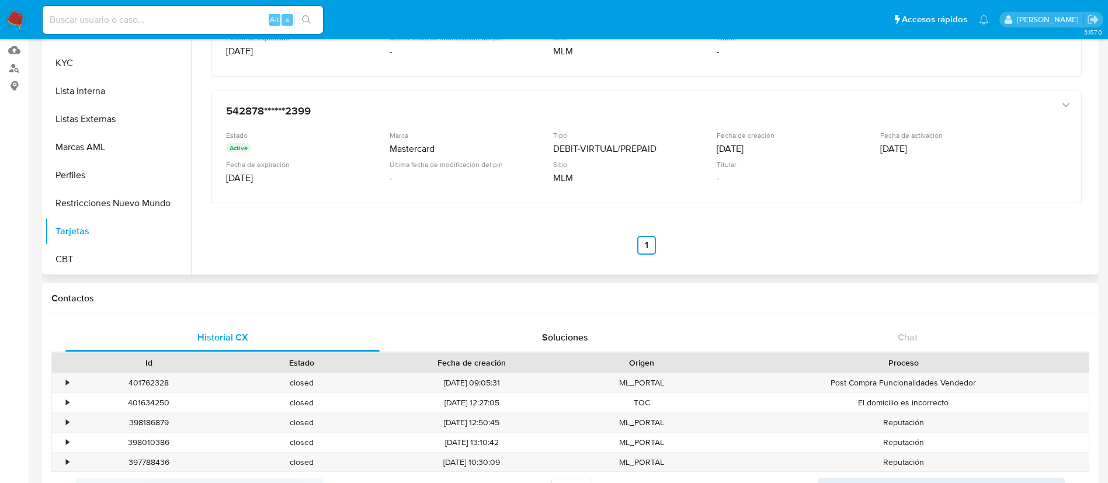
scroll to position [122, 0]
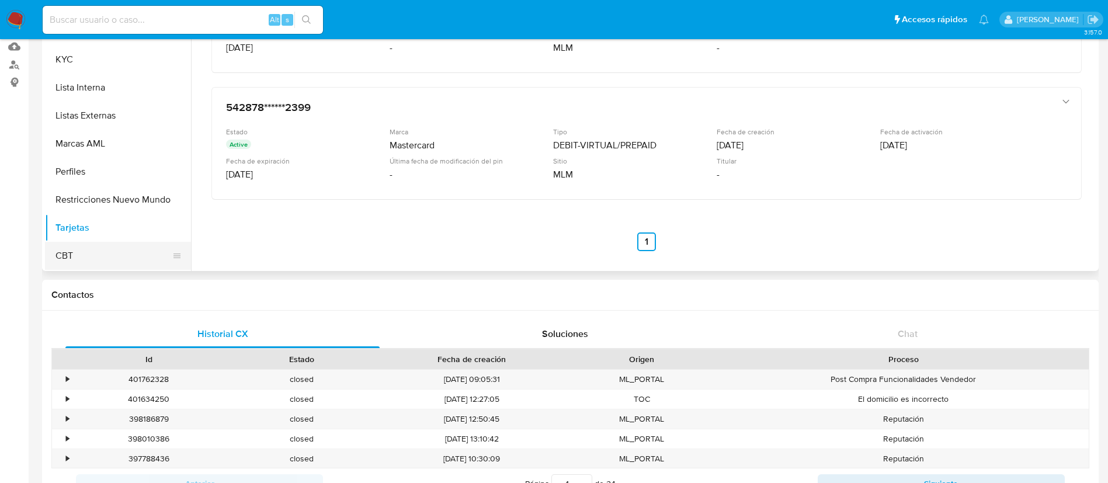
click at [86, 265] on button "CBT" at bounding box center [113, 256] width 137 height 28
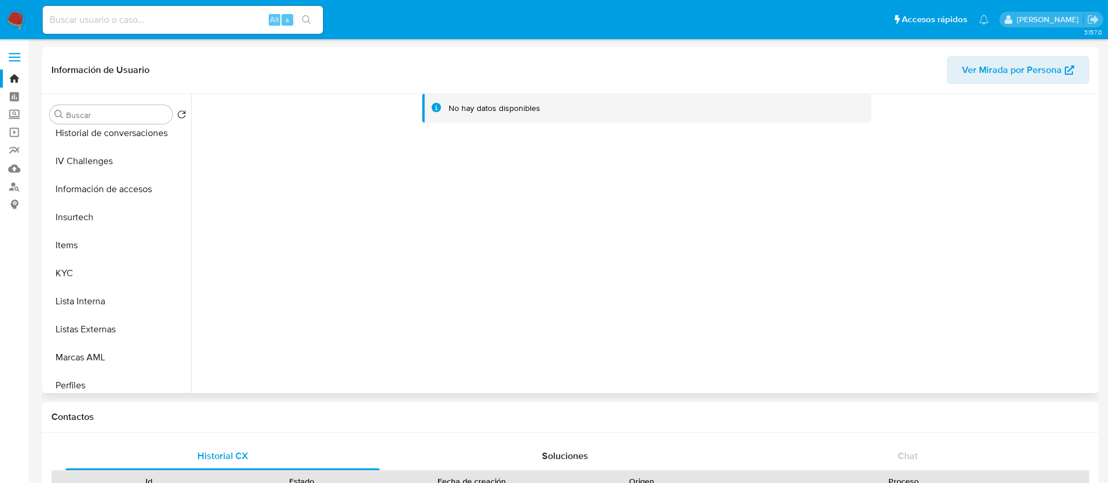
scroll to position [403, 0]
click at [75, 287] on button "Lista Interna" at bounding box center [113, 301] width 137 height 28
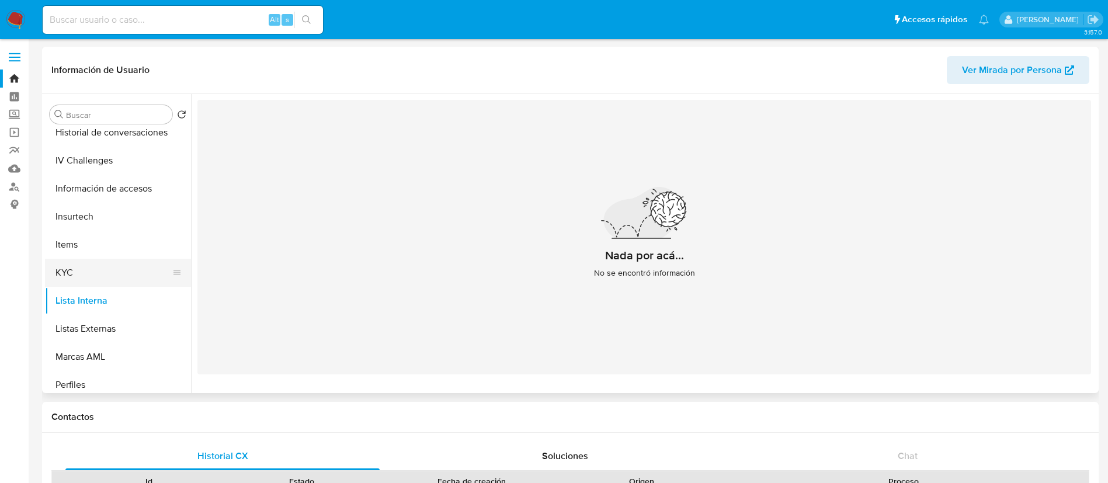
click at [63, 273] on button "KYC" at bounding box center [113, 273] width 137 height 28
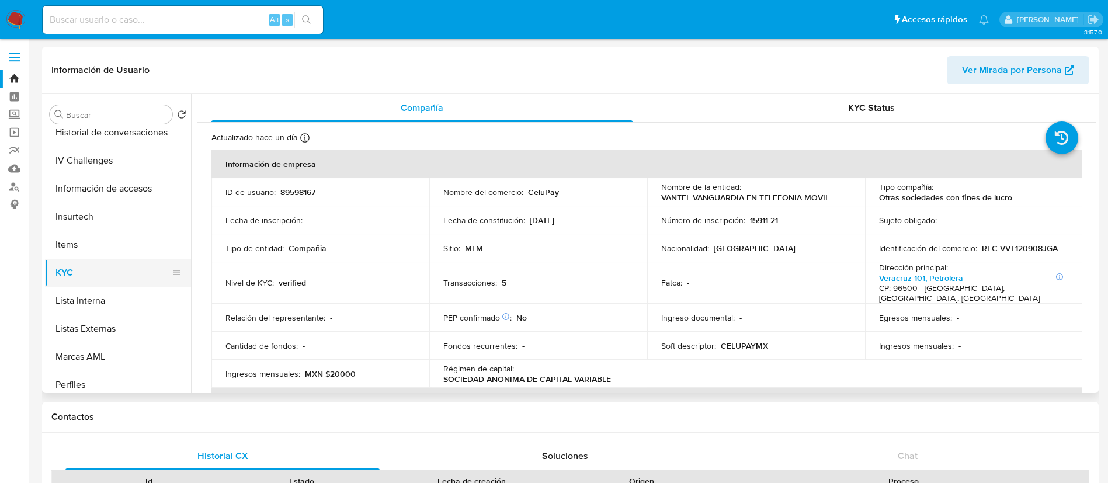
scroll to position [189, 0]
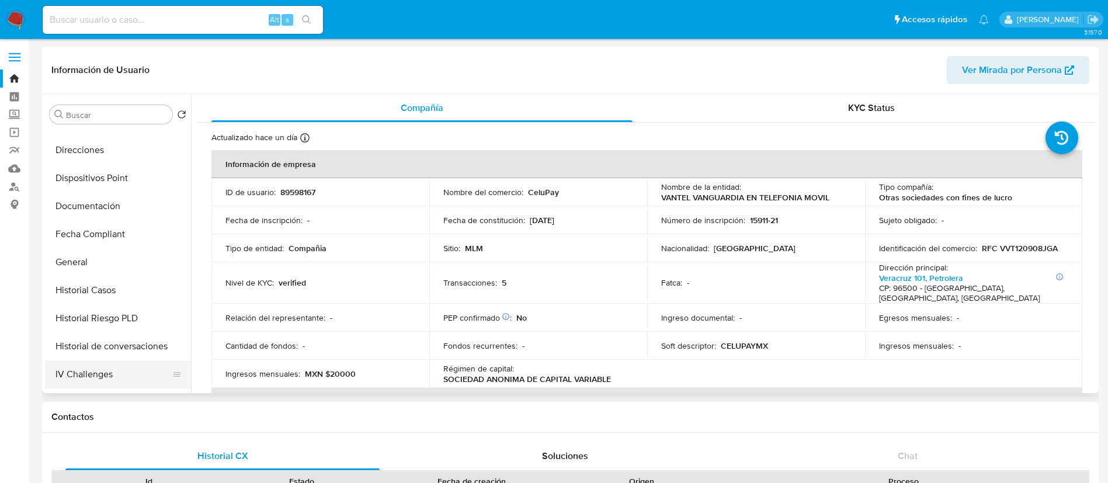
click at [85, 366] on button "IV Challenges" at bounding box center [113, 374] width 137 height 28
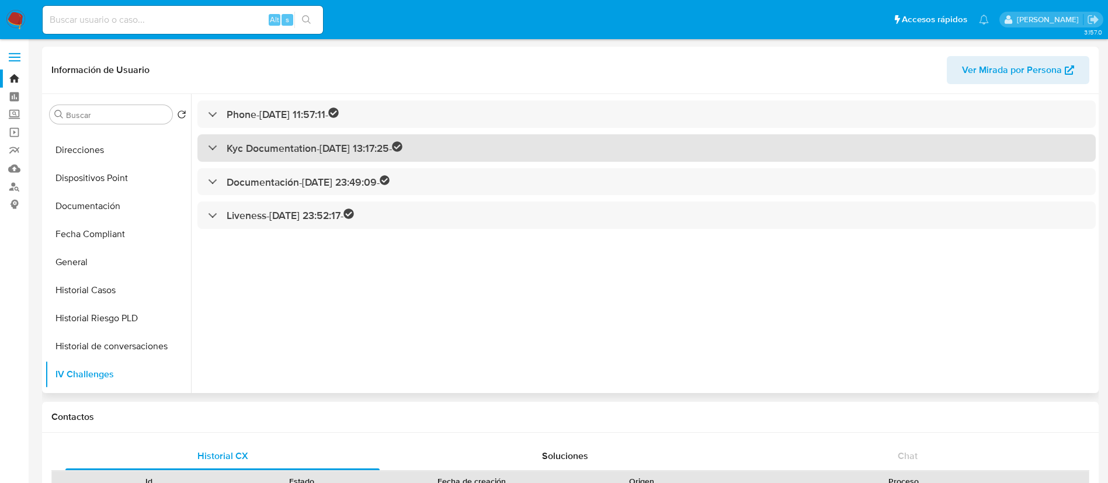
click at [246, 145] on h3 "Kyc Documentation - [DATE] 13:17:25 -" at bounding box center [315, 147] width 176 height 13
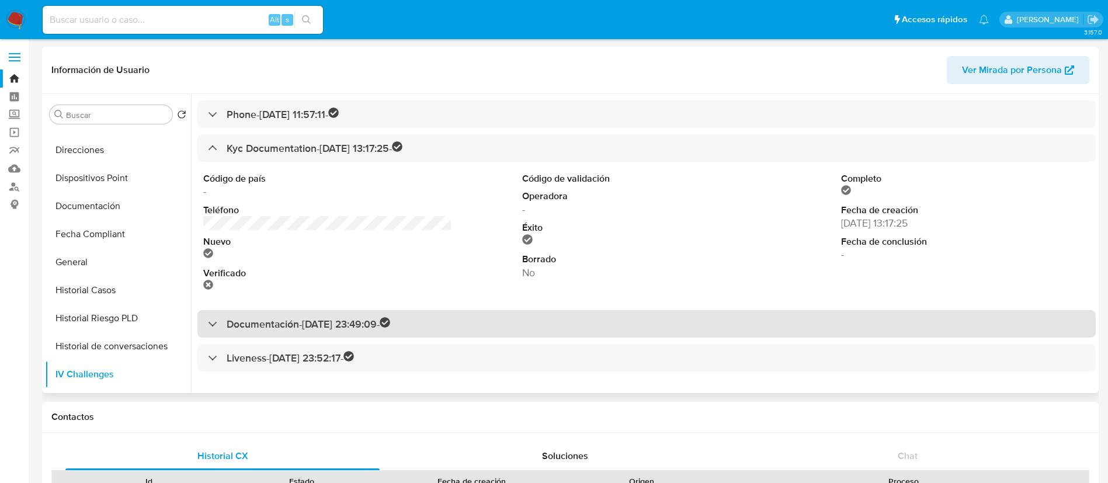
click at [292, 325] on h3 "Documentación - [DATE] 23:49:09 -" at bounding box center [309, 323] width 164 height 13
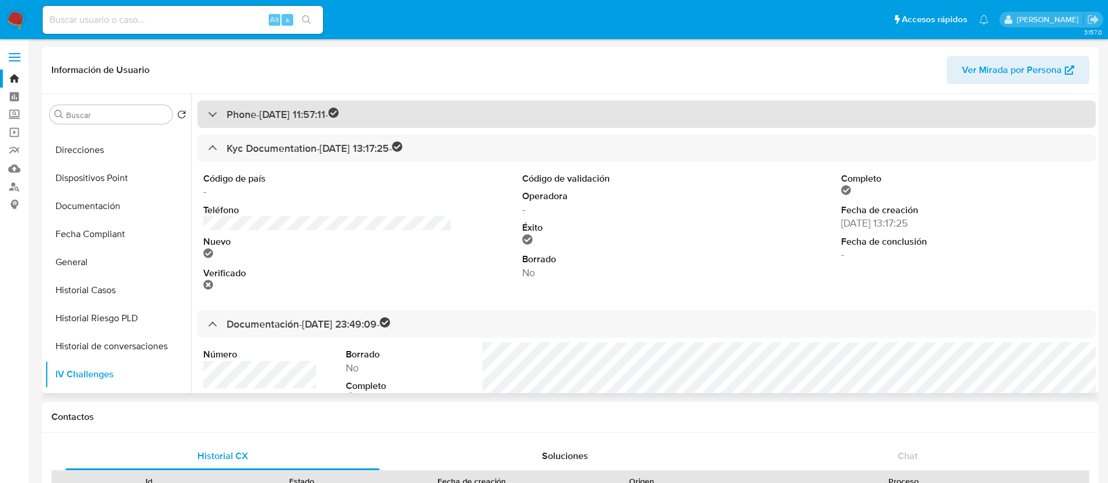
scroll to position [146, 0]
